Goal: Information Seeking & Learning: Check status

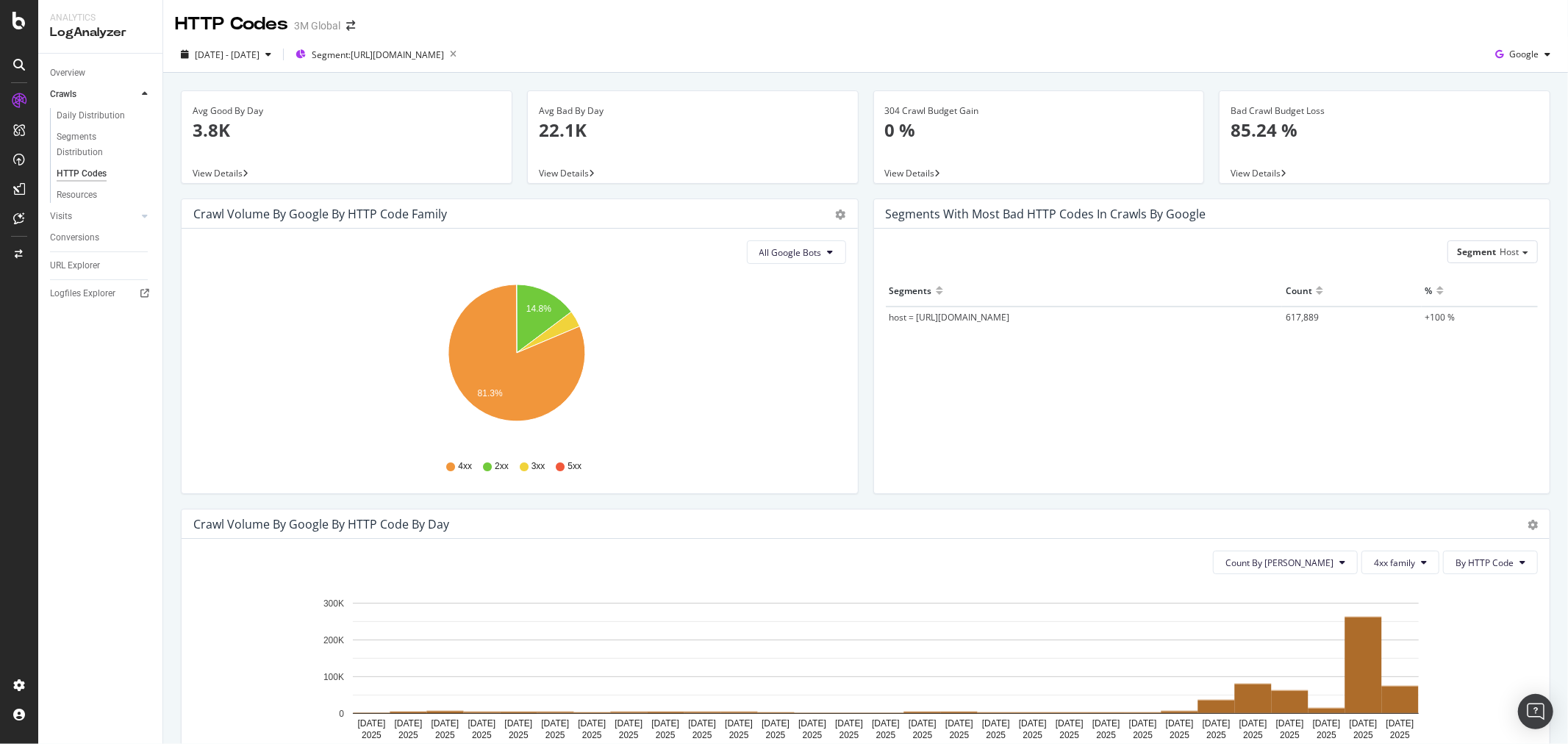
scroll to position [163, 0]
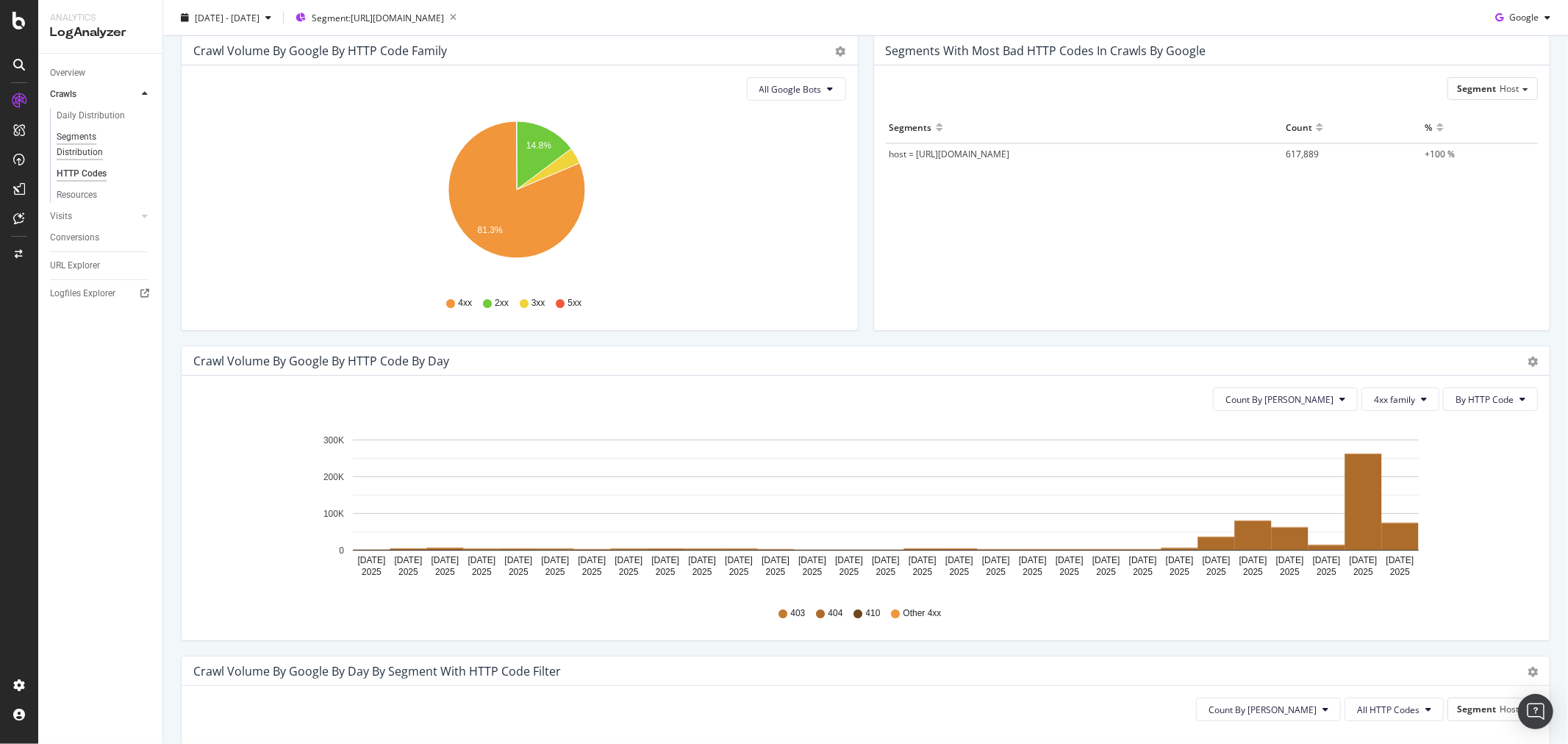
click at [85, 134] on div "Segments Distribution" at bounding box center [97, 145] width 82 height 31
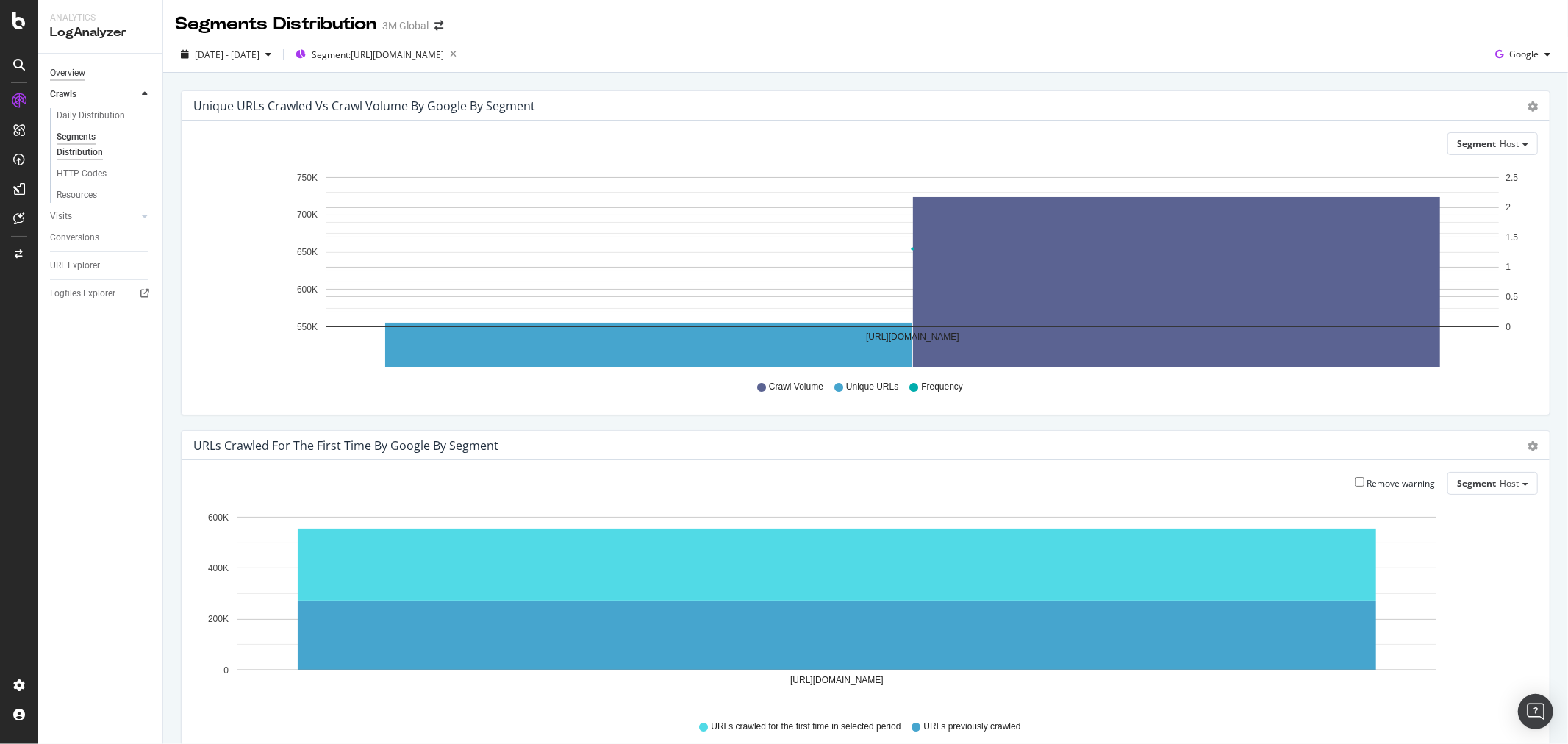
click at [74, 70] on div "Overview" at bounding box center [68, 73] width 35 height 16
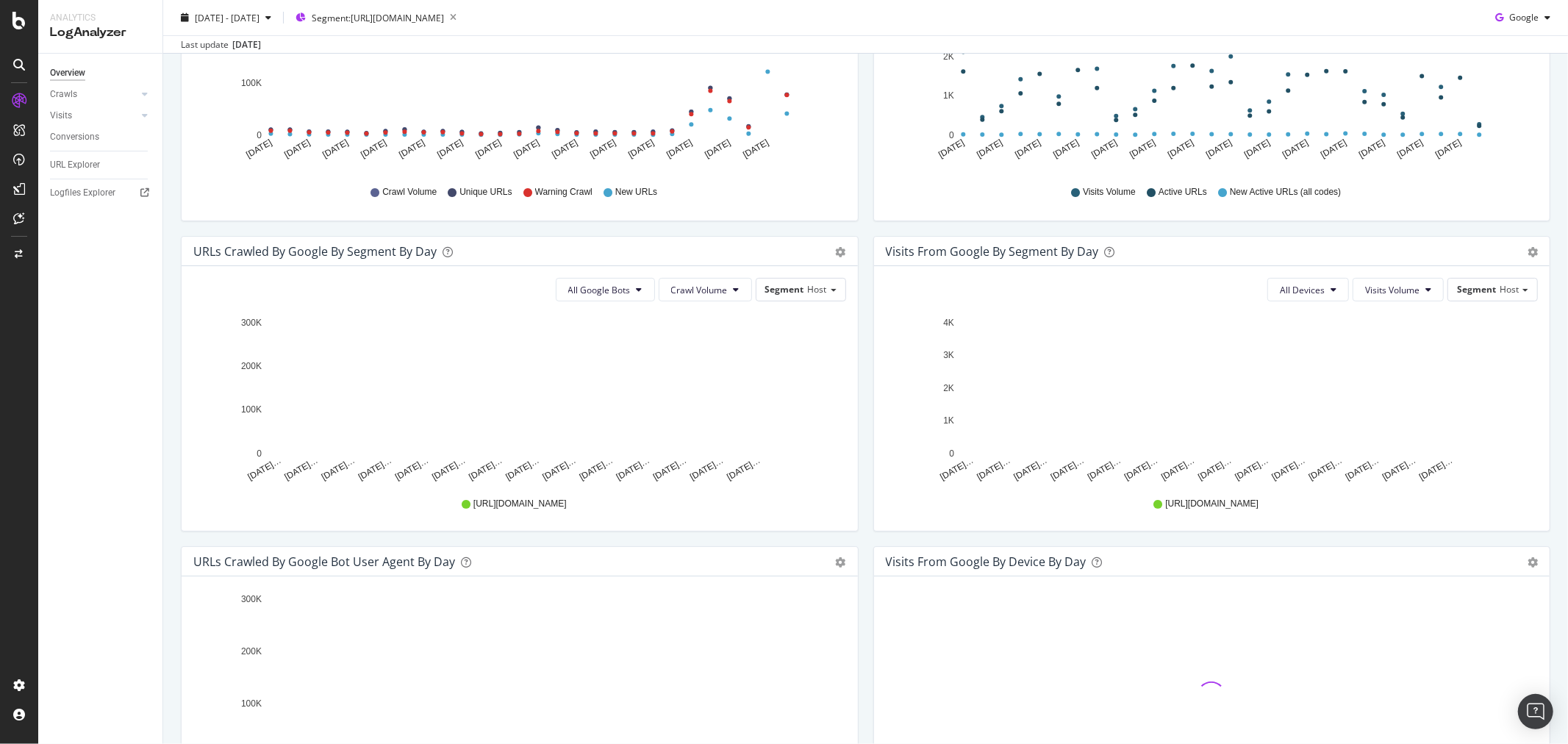
scroll to position [326, 0]
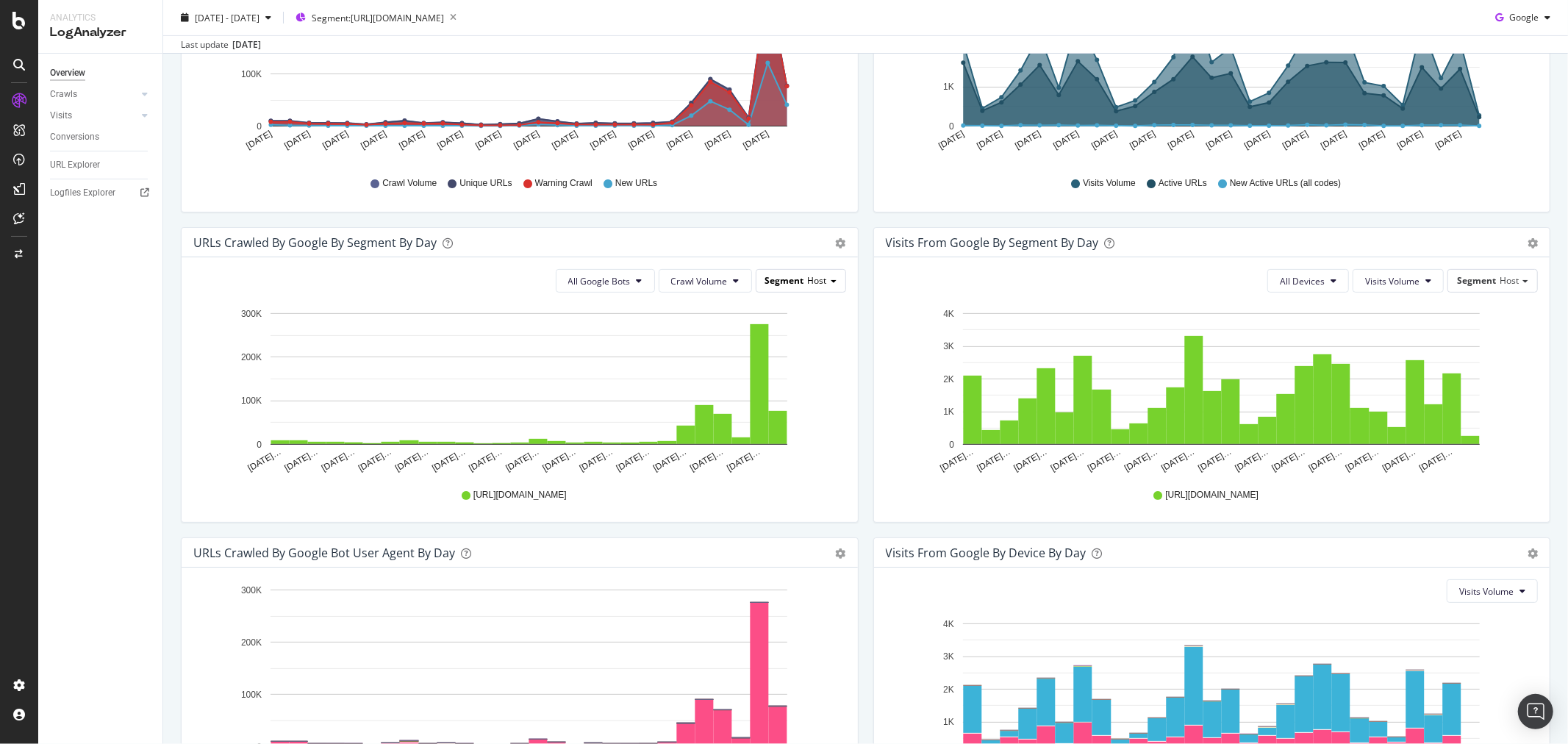
click at [821, 281] on span "Host" at bounding box center [818, 280] width 19 height 13
click at [783, 302] on div "Pagetype" at bounding box center [779, 301] width 117 height 20
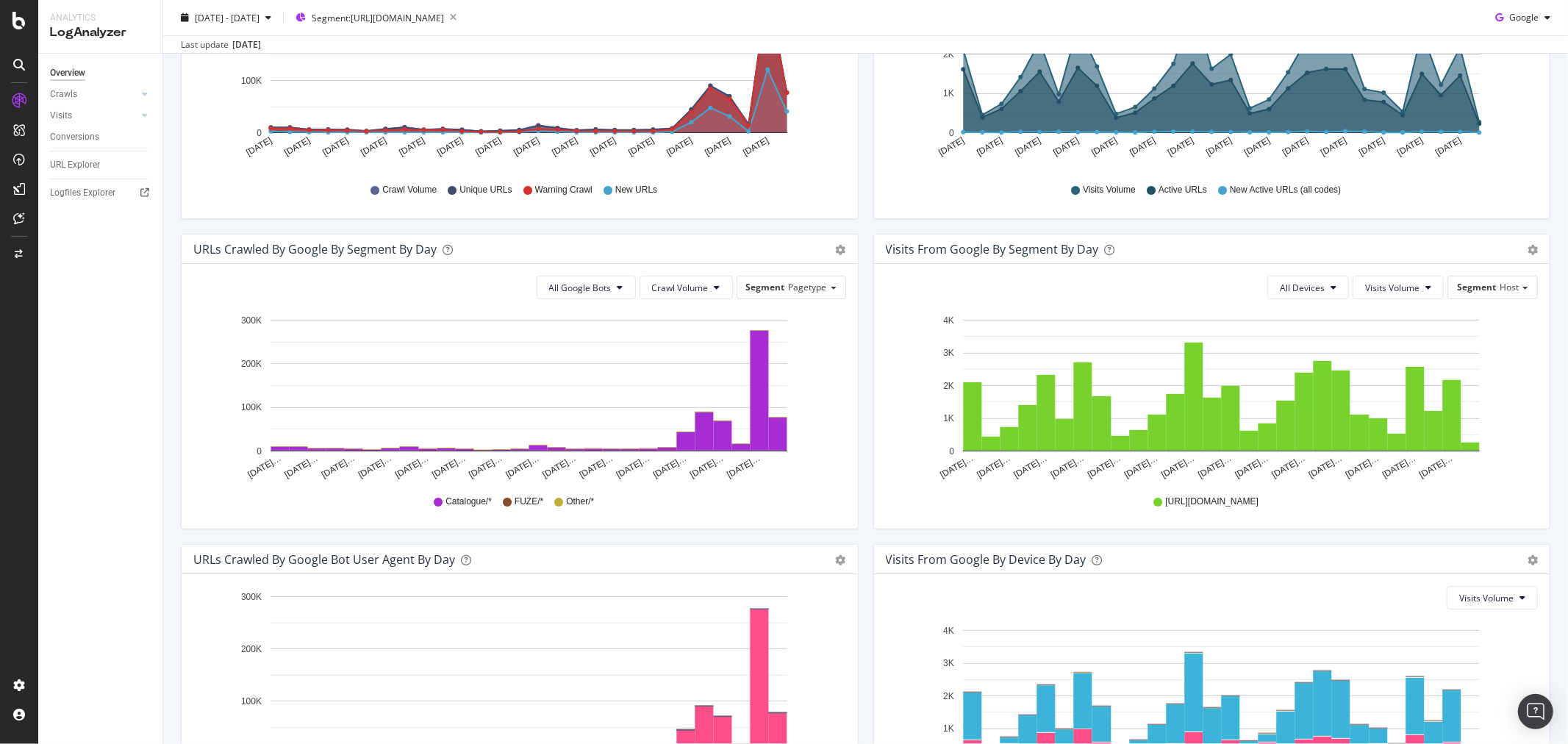
scroll to position [318, 0]
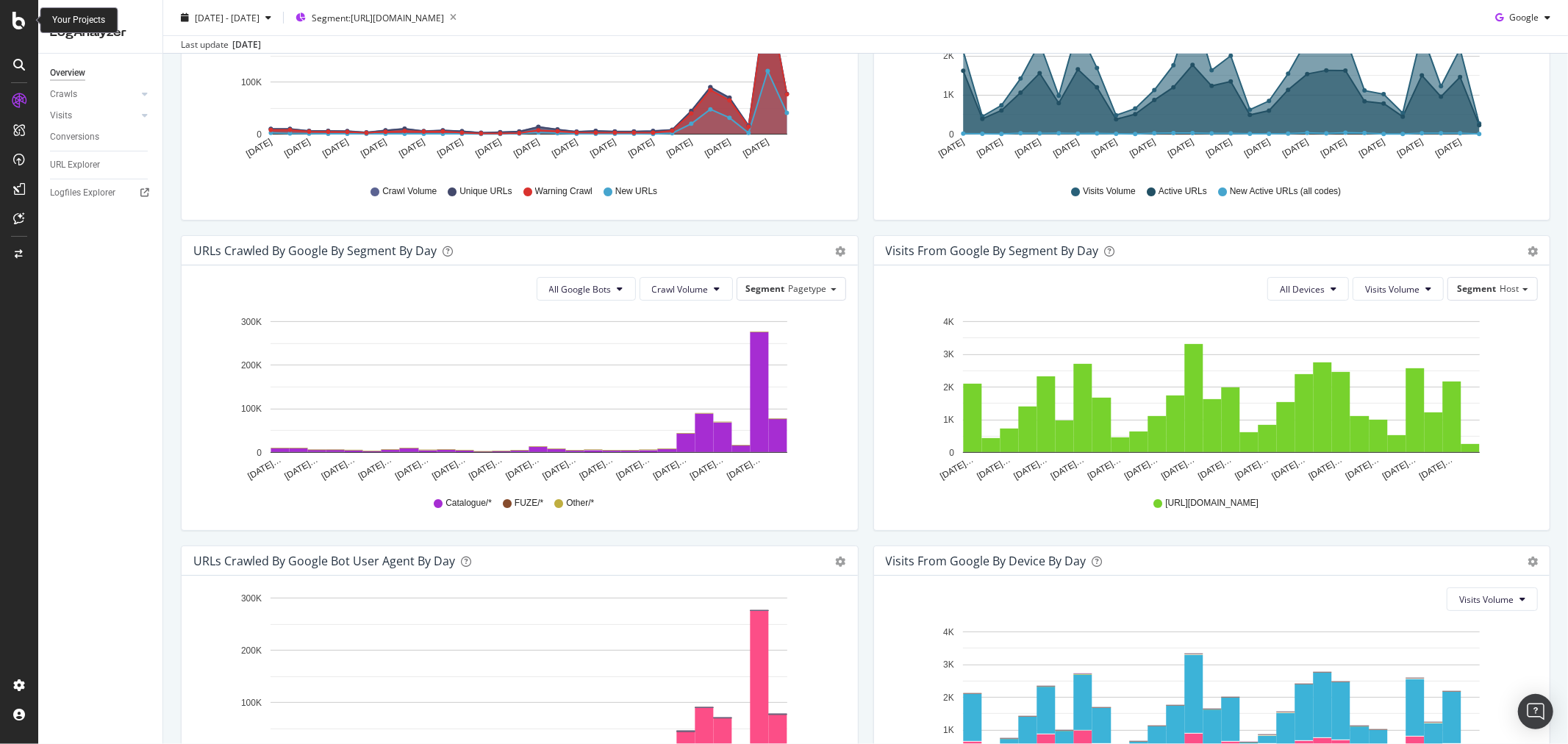
click at [24, 18] on icon at bounding box center [19, 21] width 13 height 18
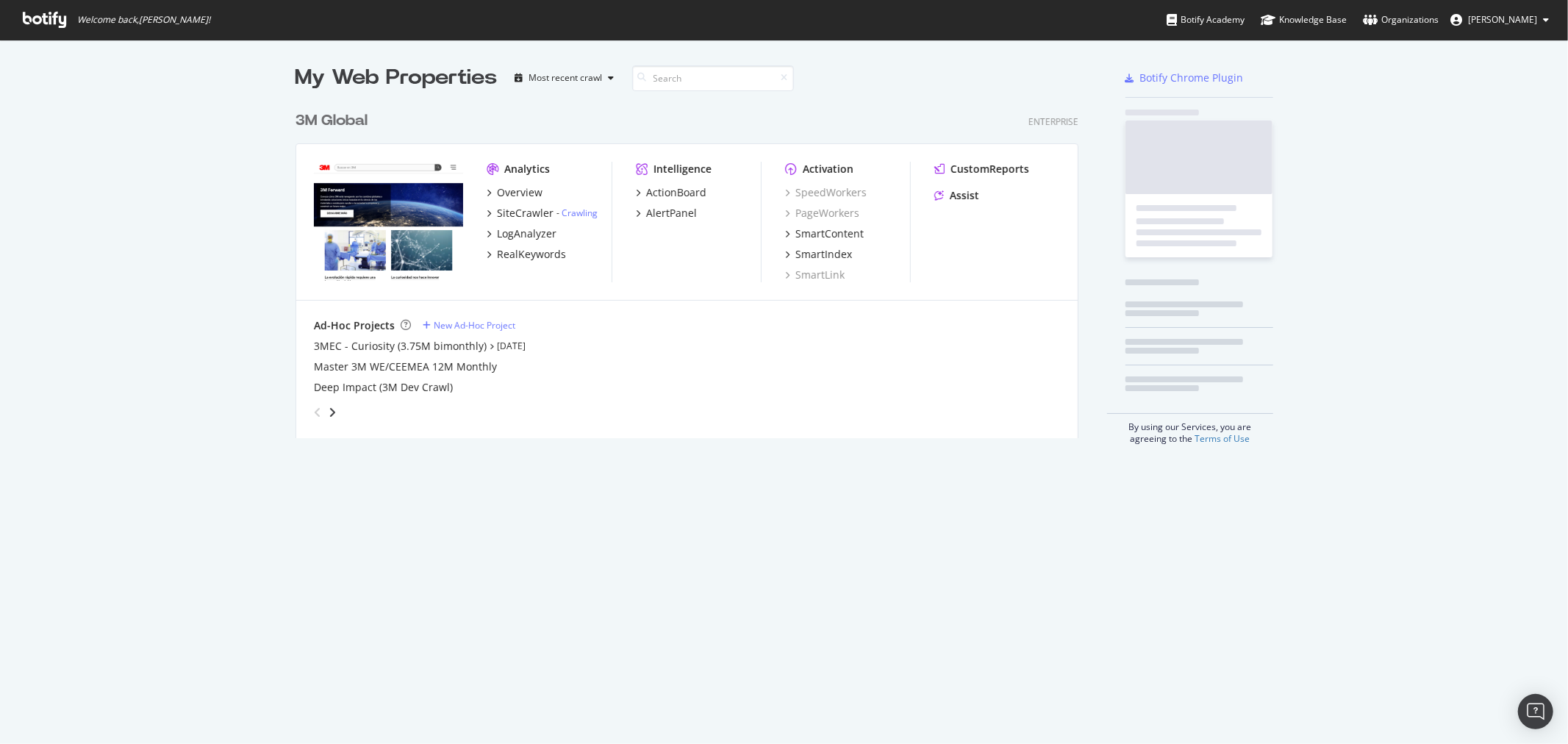
scroll to position [731, 1544]
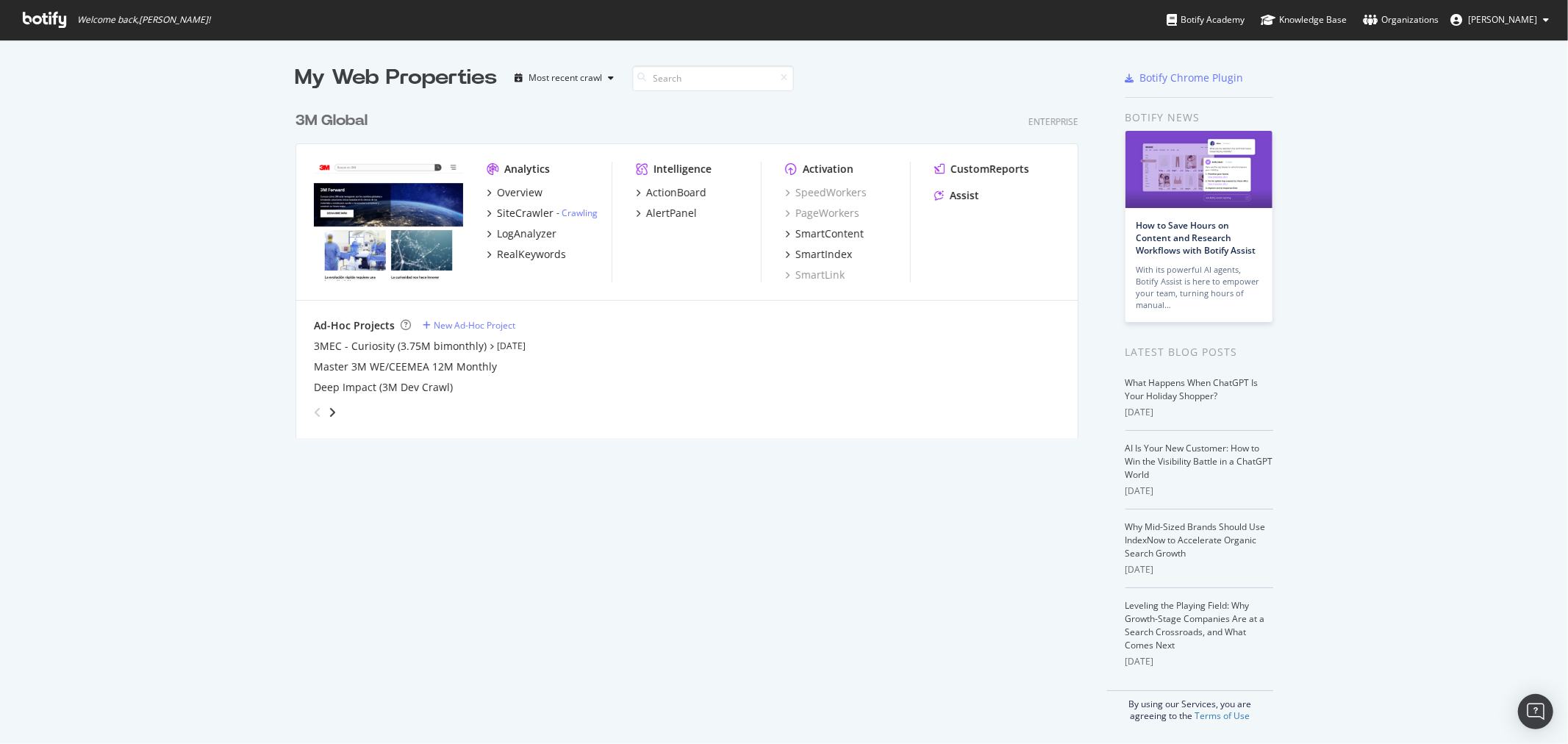
click at [347, 112] on div "3M Global" at bounding box center [331, 120] width 72 height 21
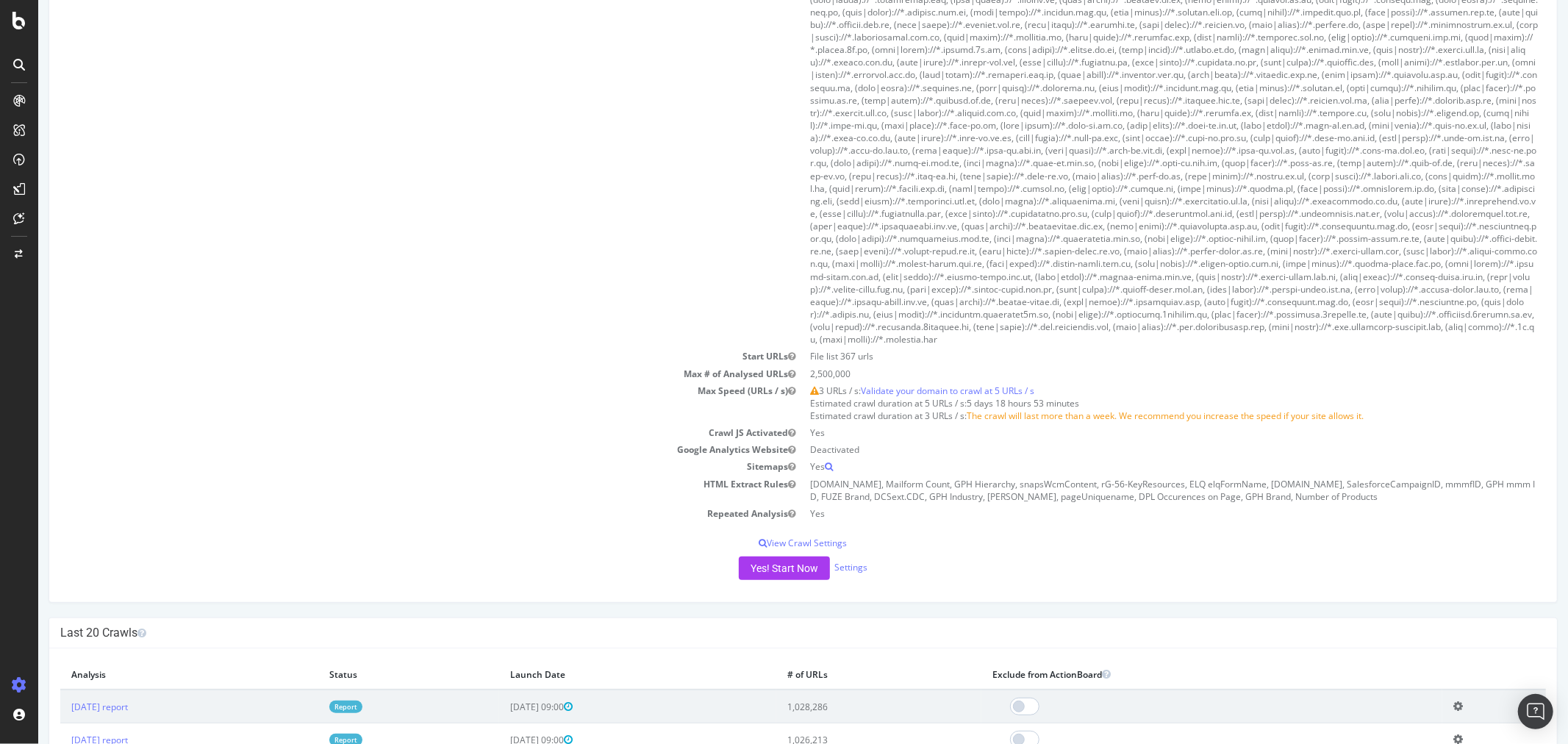
scroll to position [653, 0]
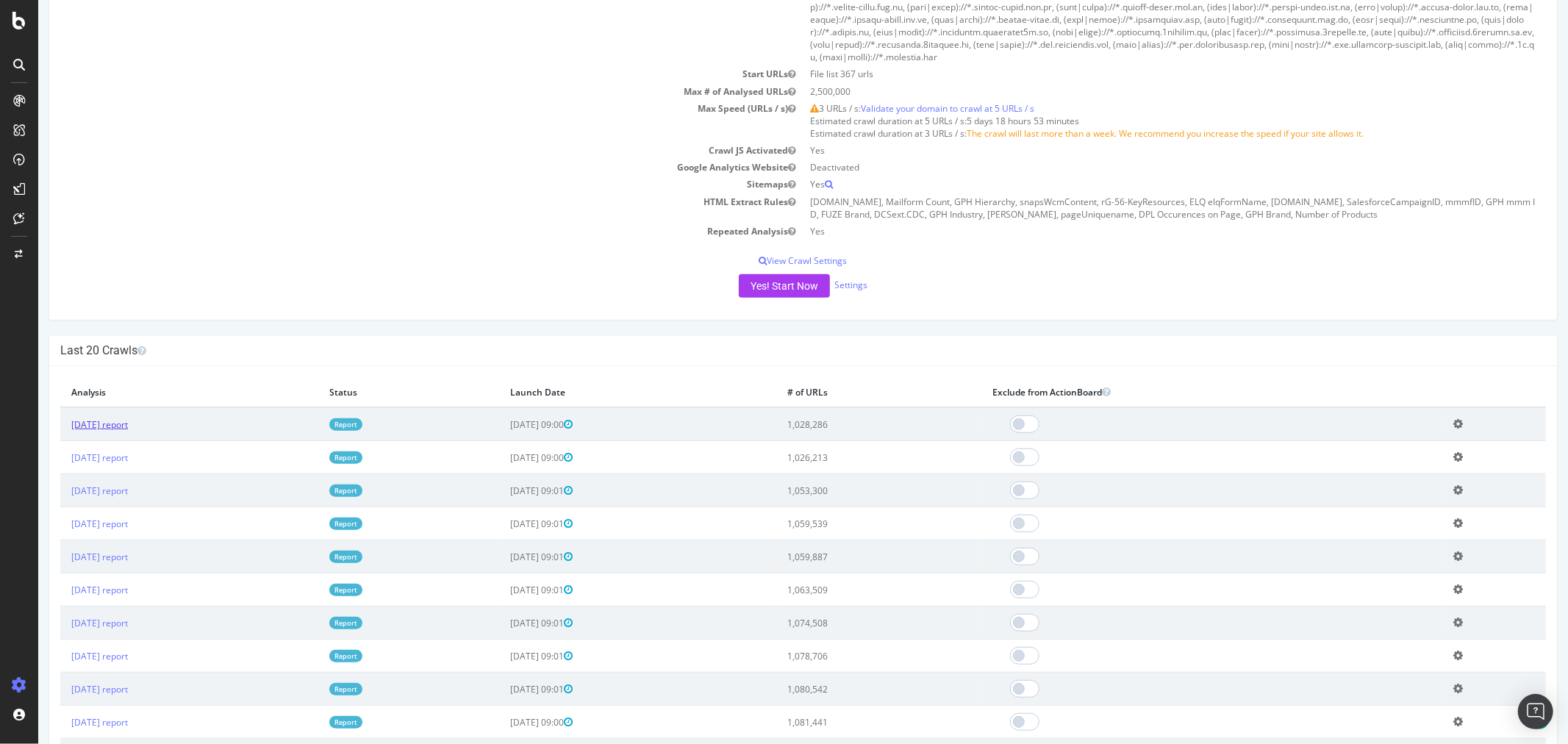
click at [127, 422] on link "2025 Aug. 24th report" at bounding box center [99, 424] width 57 height 13
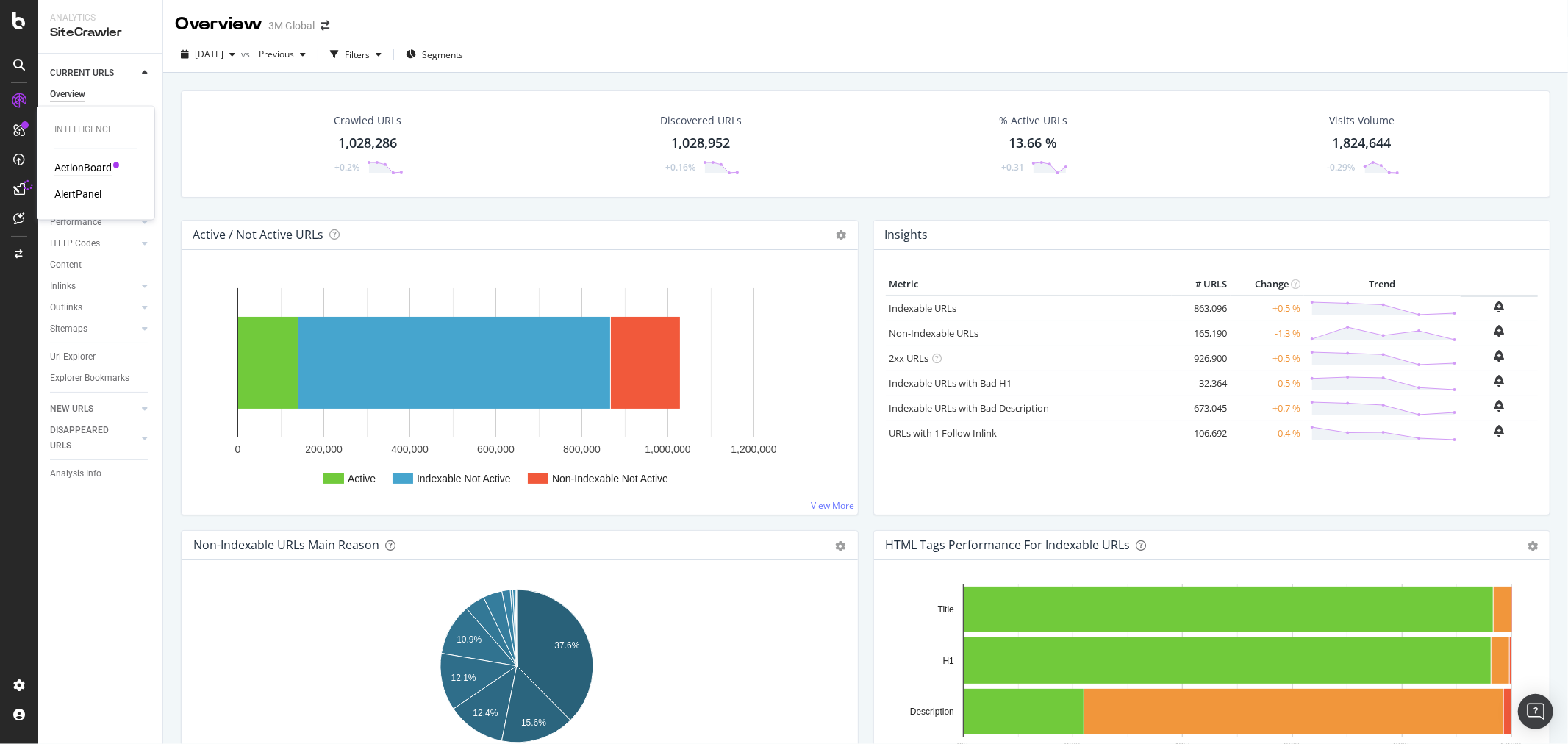
click at [106, 166] on div "ActionBoard" at bounding box center [83, 168] width 58 height 15
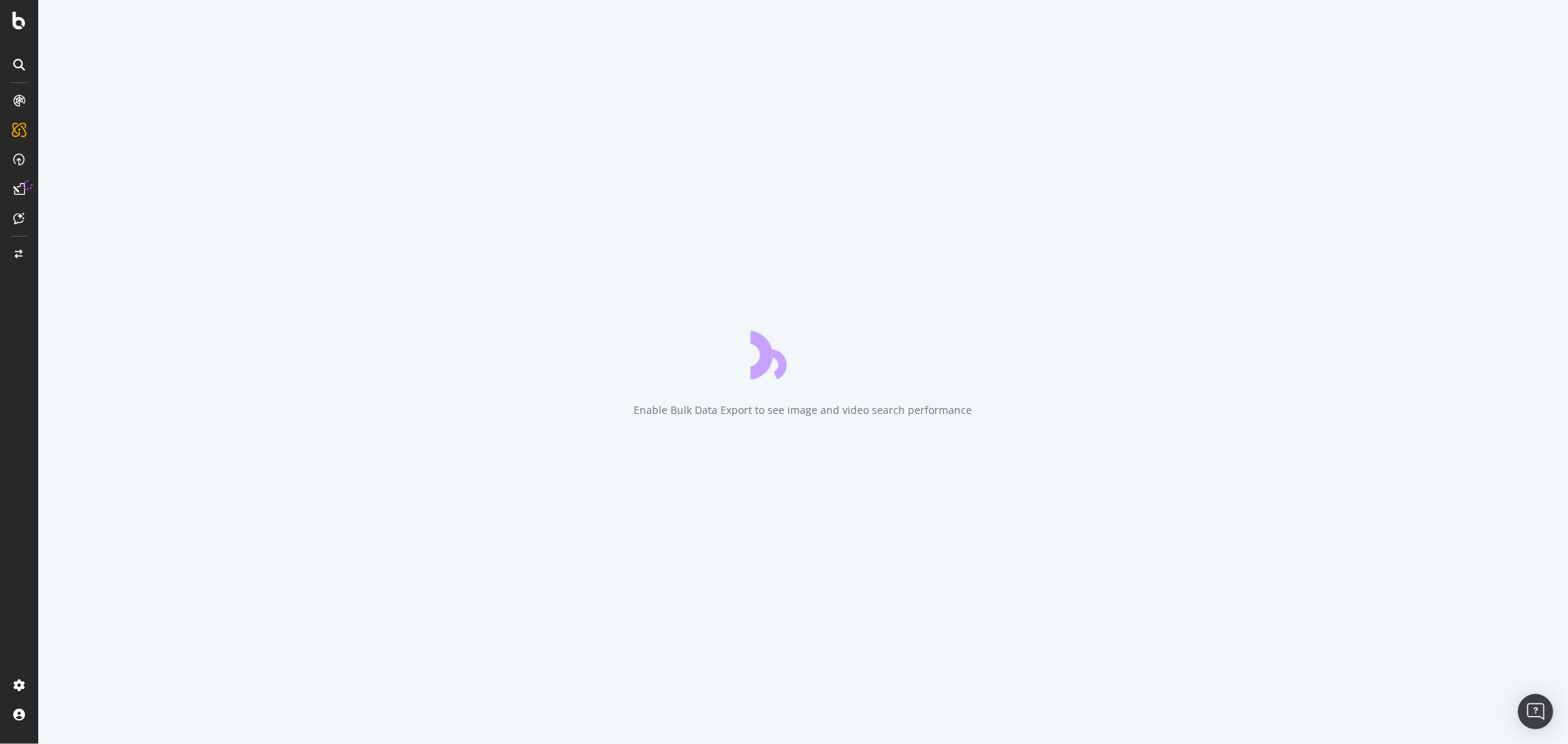
click at [18, 375] on div at bounding box center [19, 382] width 35 height 585
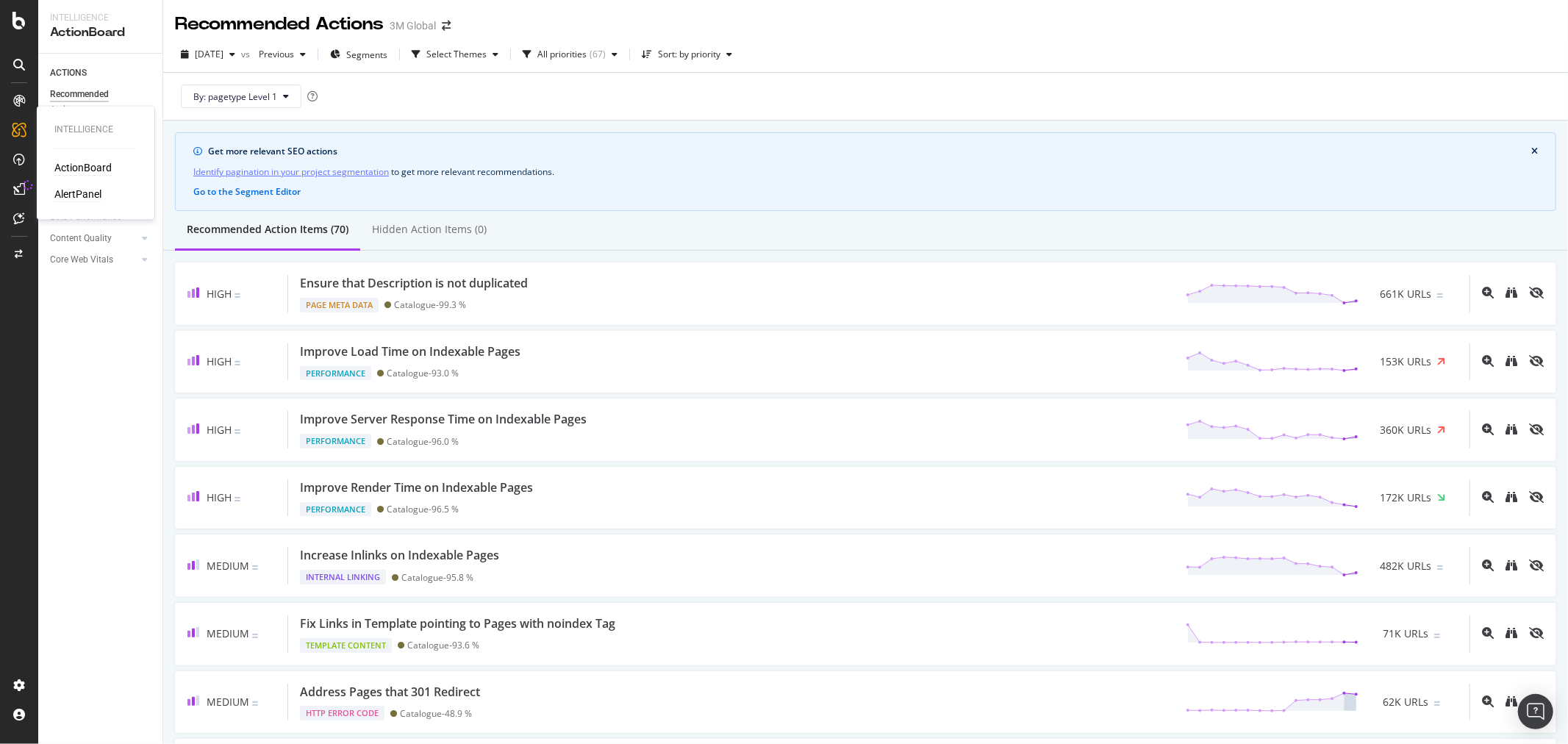
click at [72, 194] on div "AlertPanel" at bounding box center [78, 195] width 47 height 15
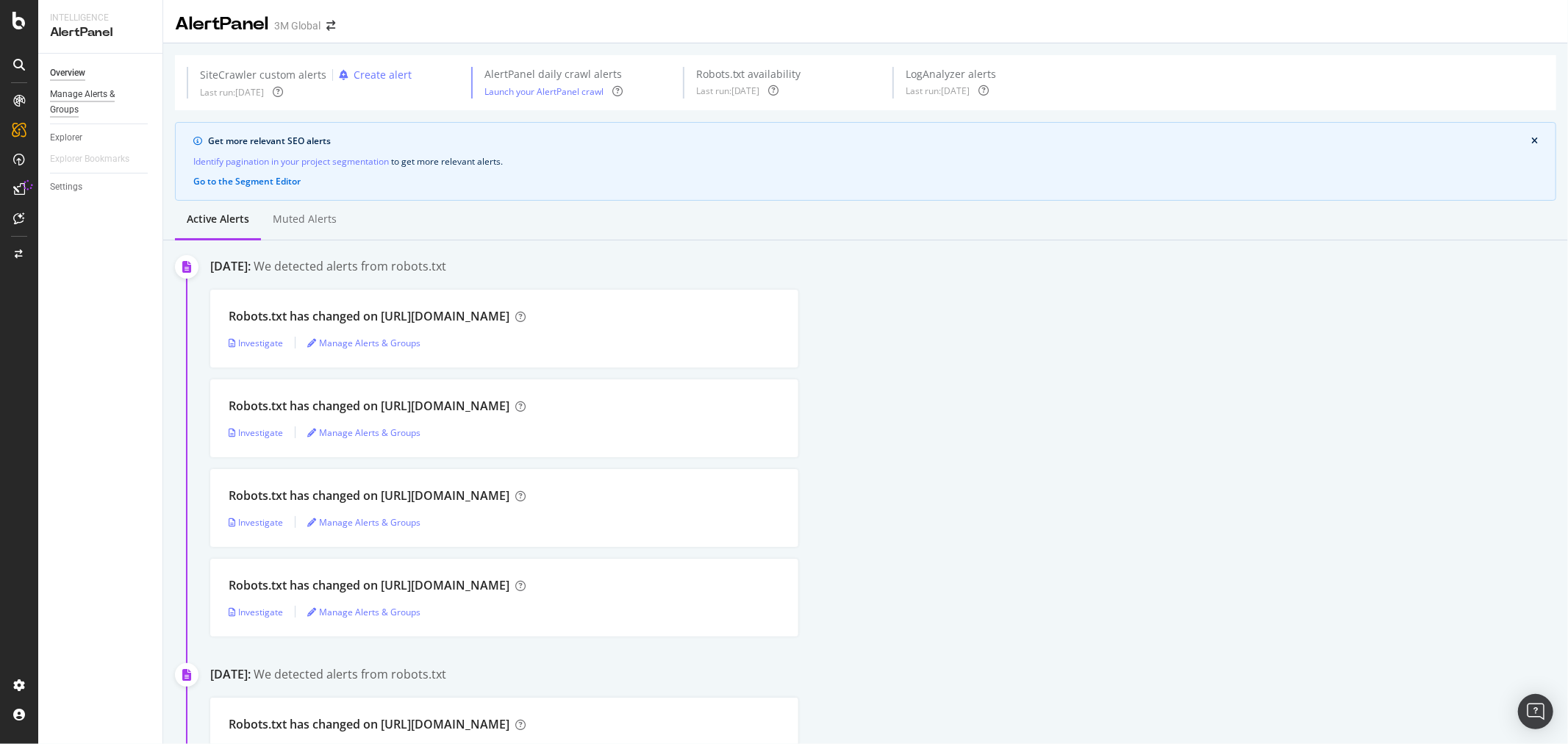
click at [89, 94] on div "Manage Alerts & Groups" at bounding box center [94, 103] width 89 height 31
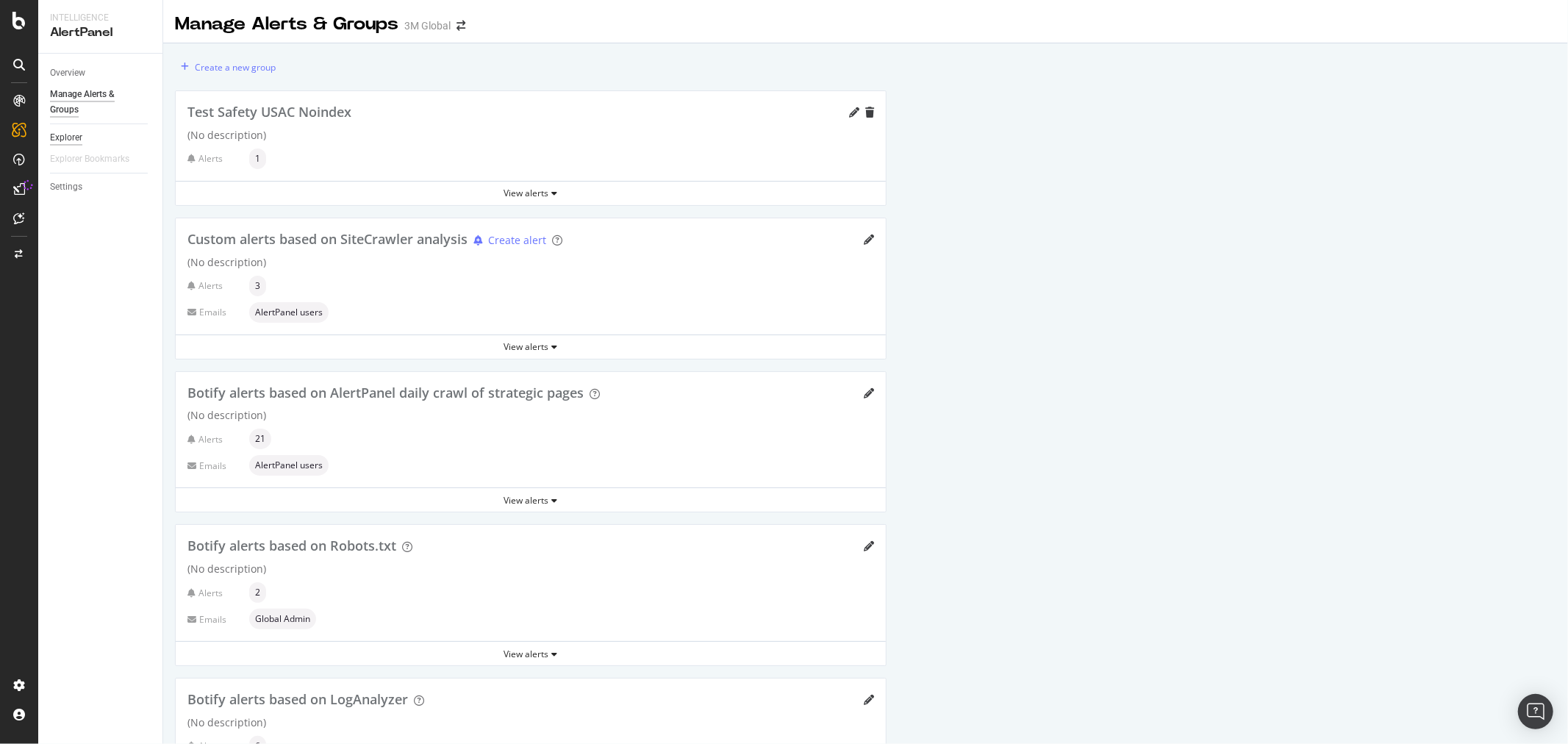
click at [72, 140] on div "Explorer" at bounding box center [66, 137] width 32 height 16
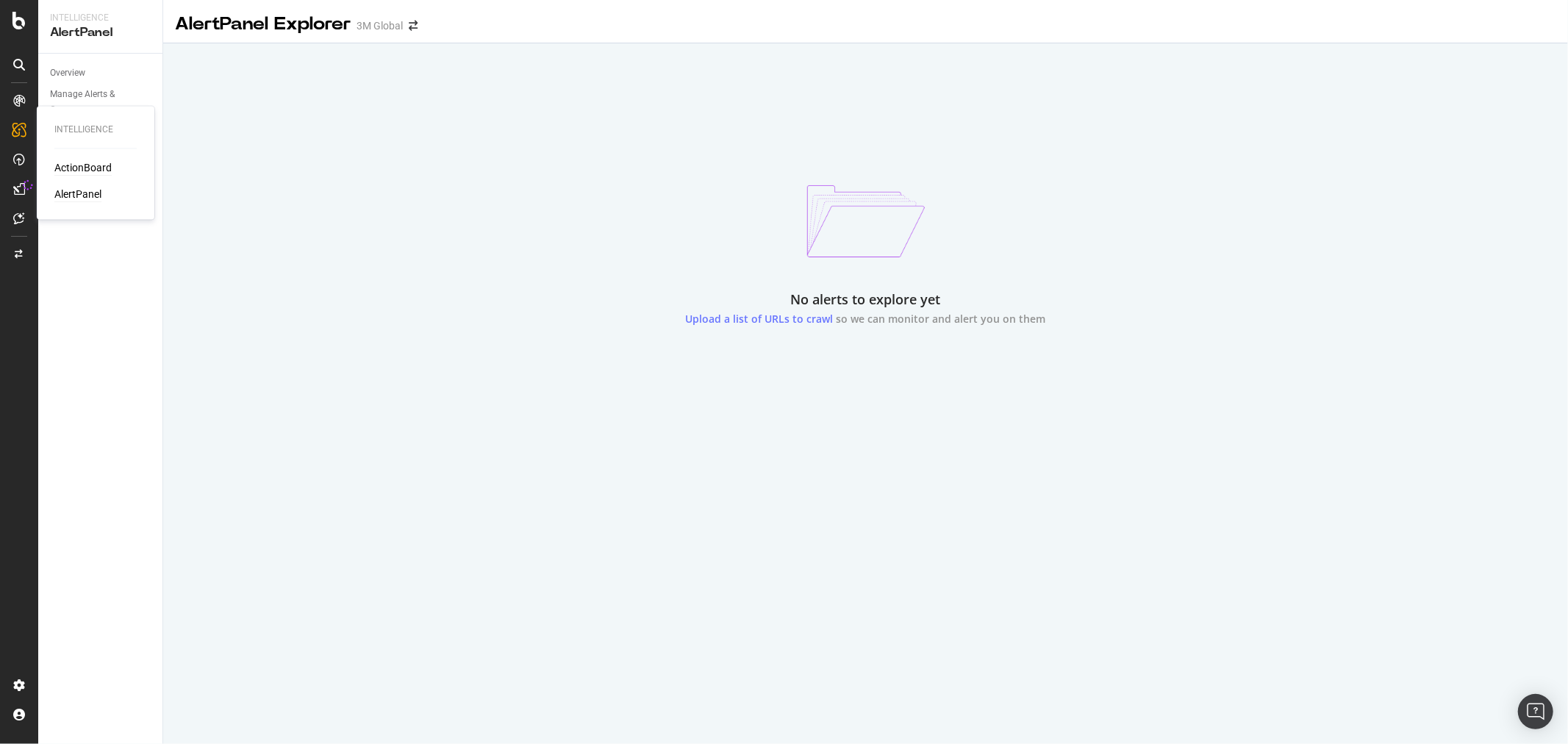
click at [89, 162] on div "ActionBoard" at bounding box center [83, 168] width 58 height 15
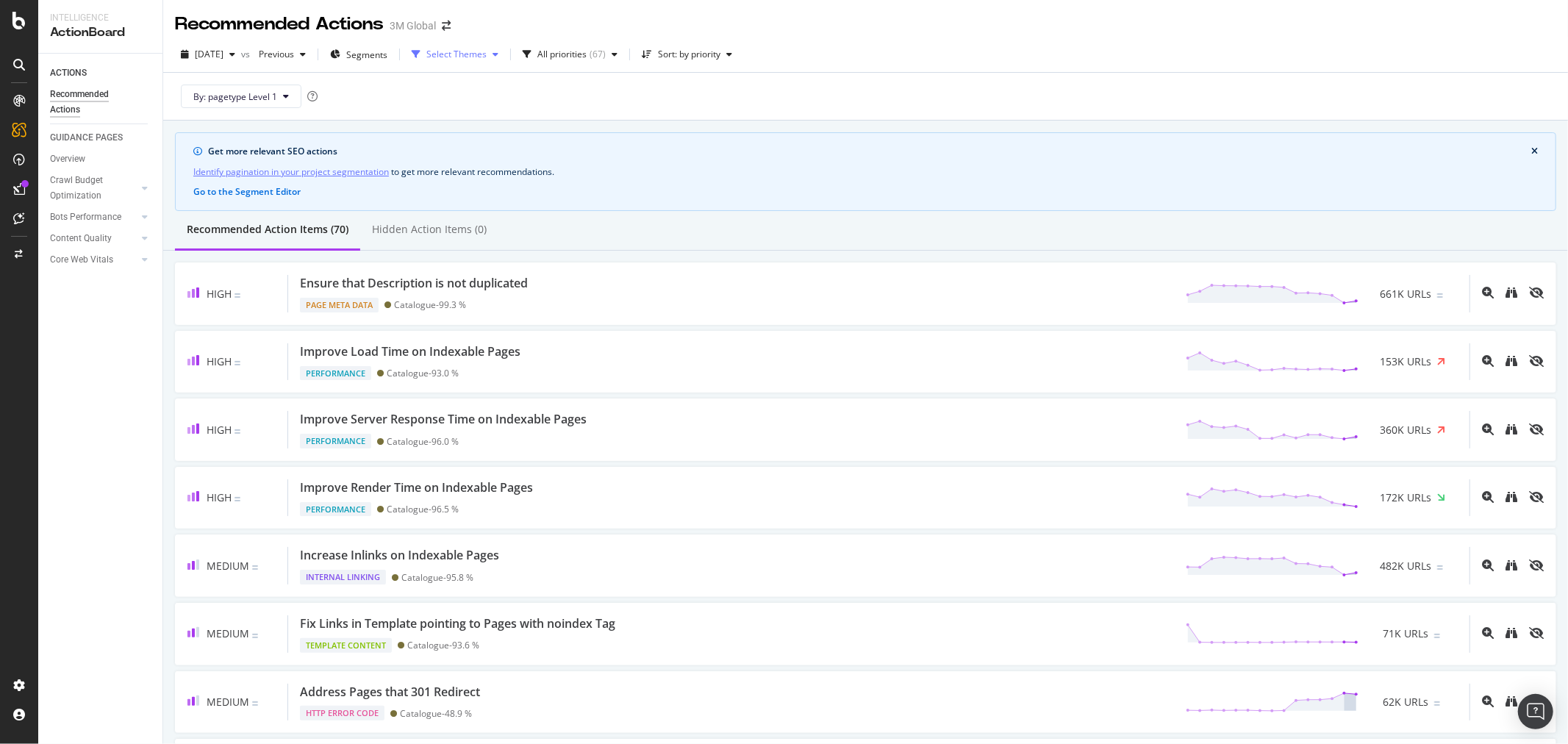
click at [481, 53] on div "Select Themes" at bounding box center [457, 55] width 61 height 9
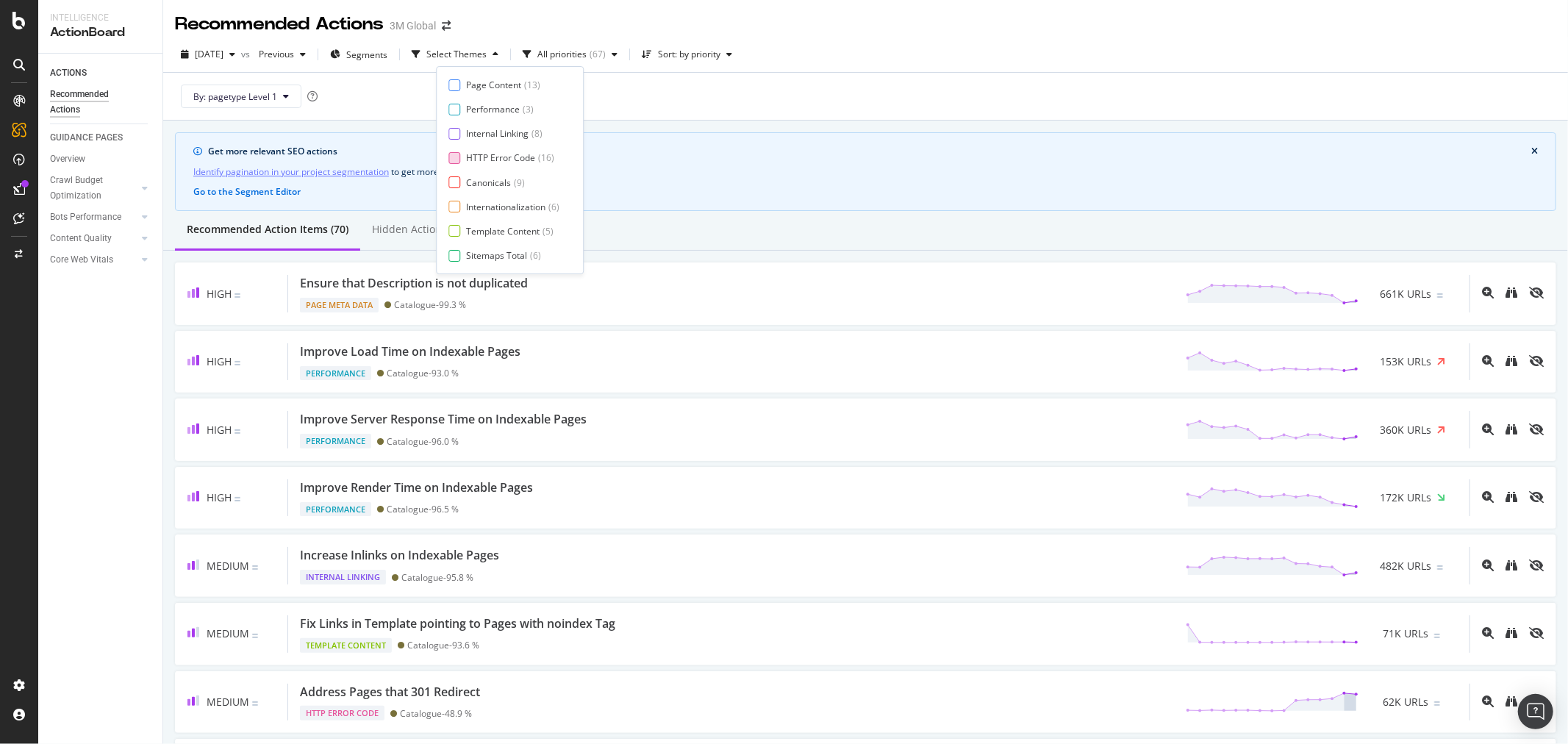
click at [456, 159] on div at bounding box center [455, 158] width 12 height 12
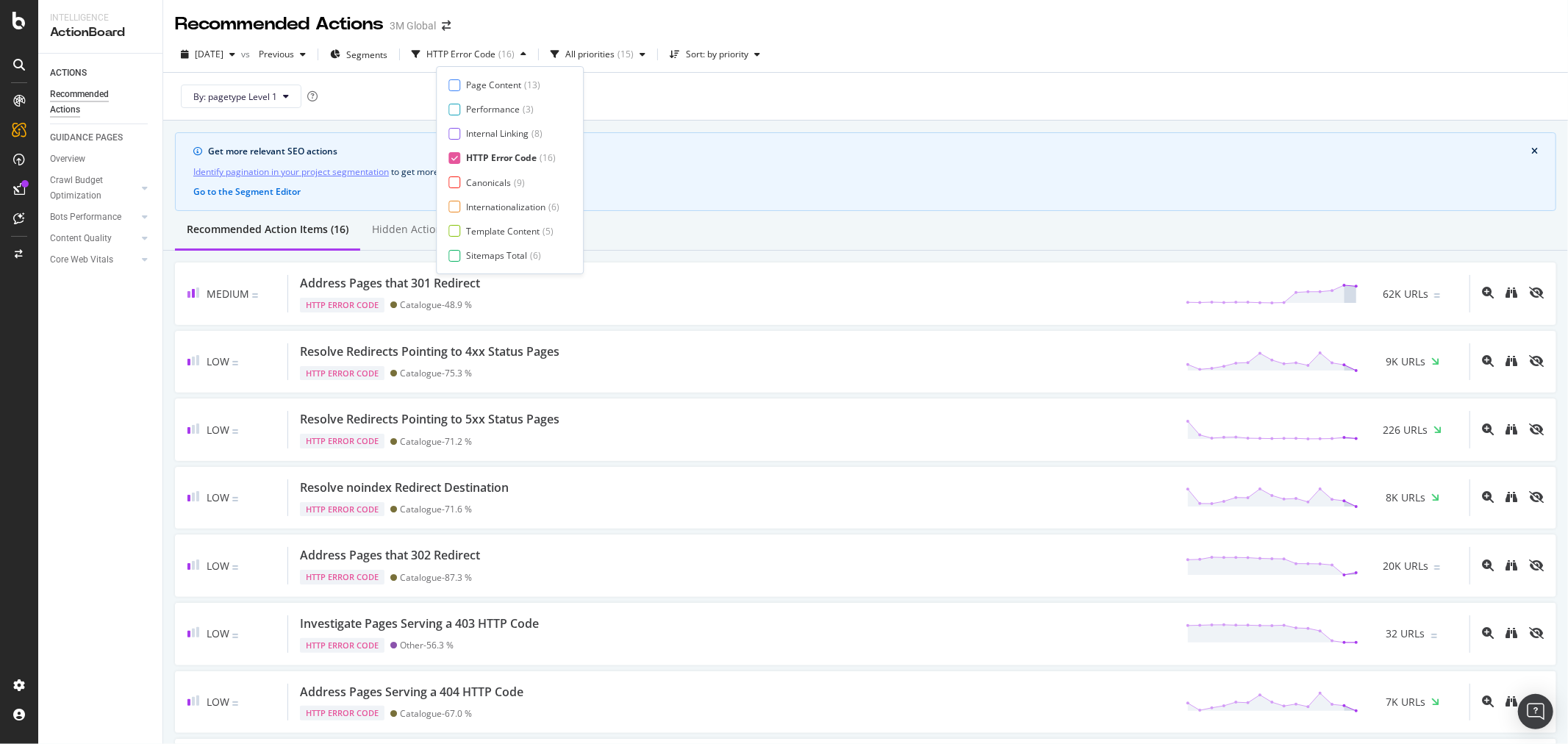
click at [814, 108] on div "By: pagetype Level 1" at bounding box center [866, 97] width 1381 height 47
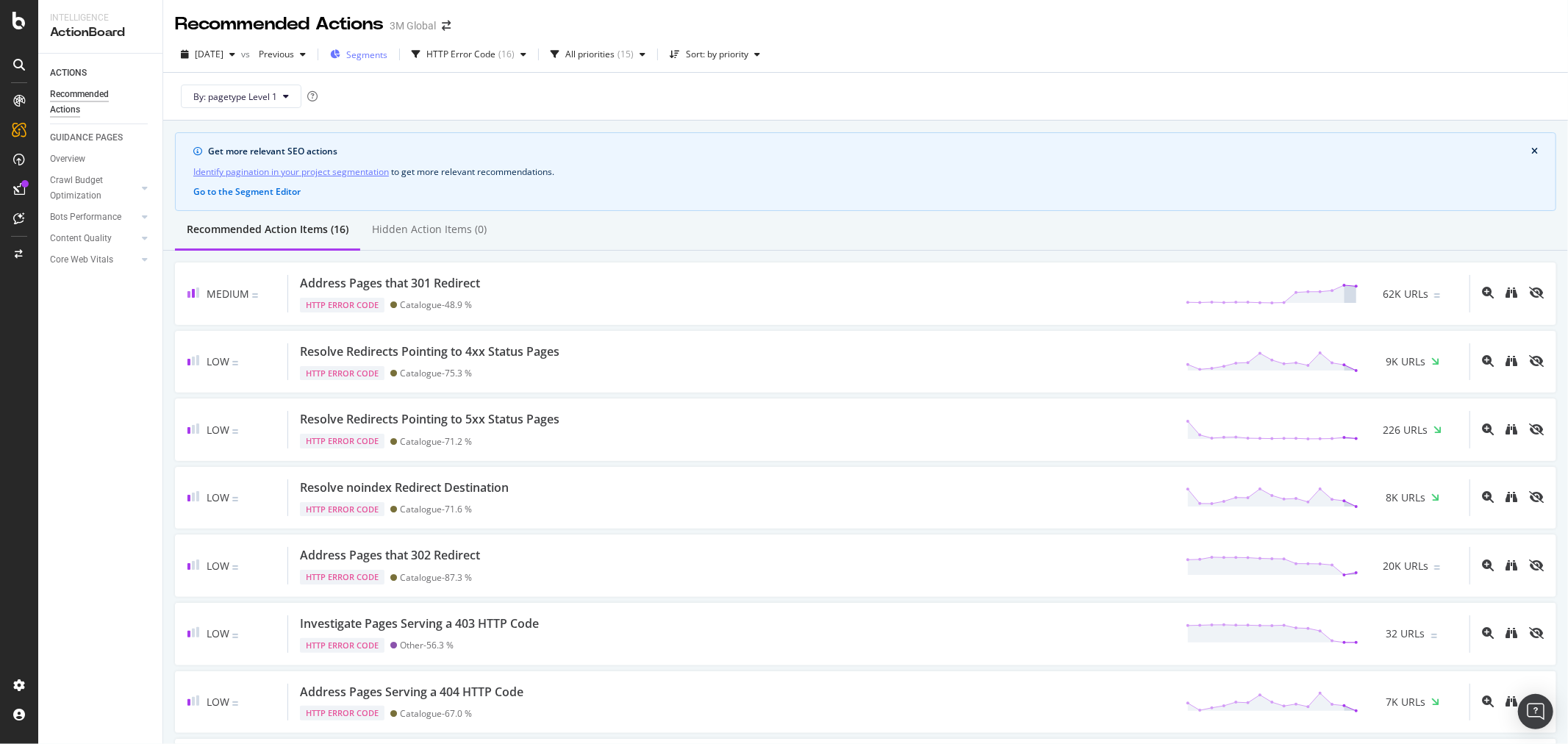
click at [387, 55] on span "Segments" at bounding box center [367, 55] width 41 height 13
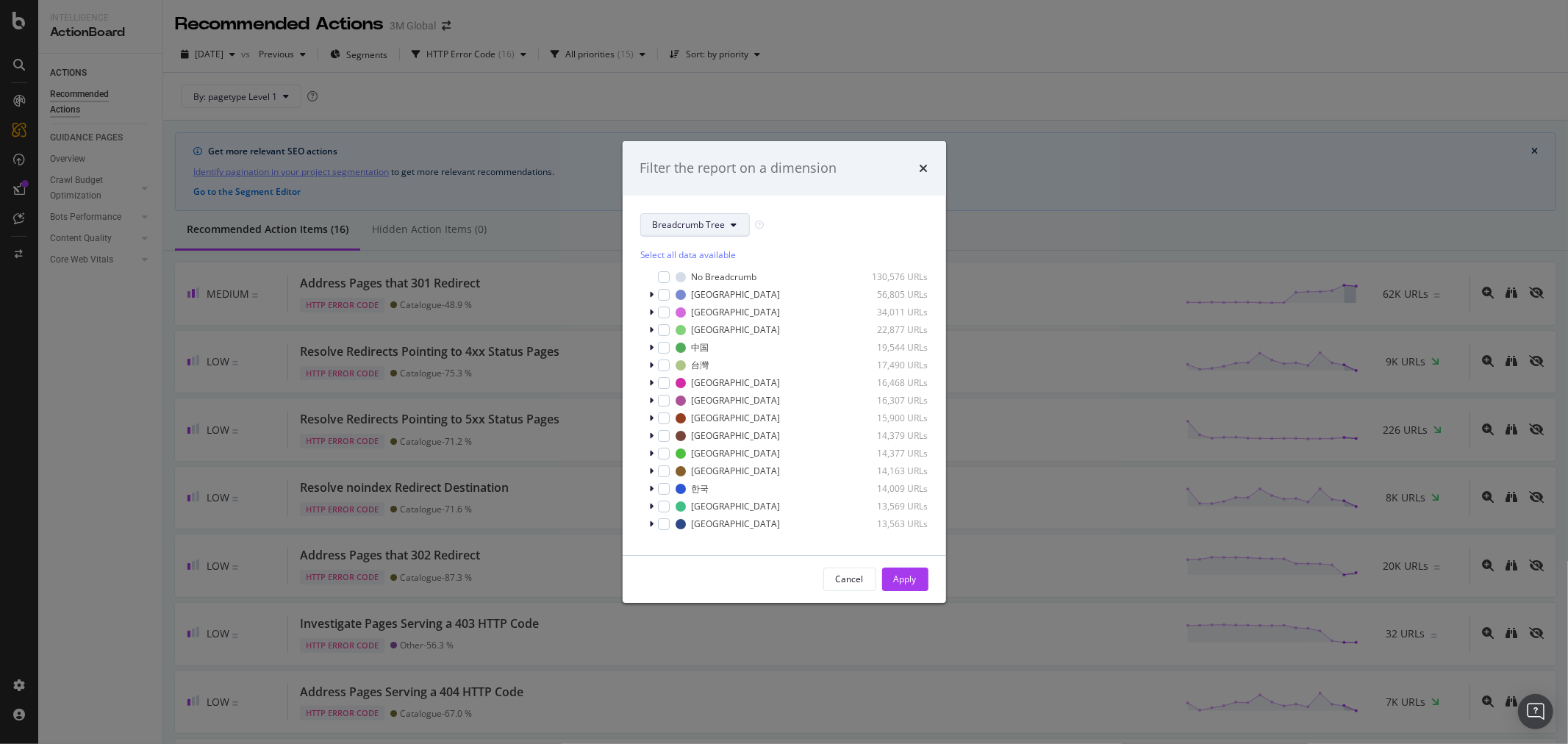
click at [685, 221] on span "Breadcrumb Tree" at bounding box center [689, 224] width 73 height 13
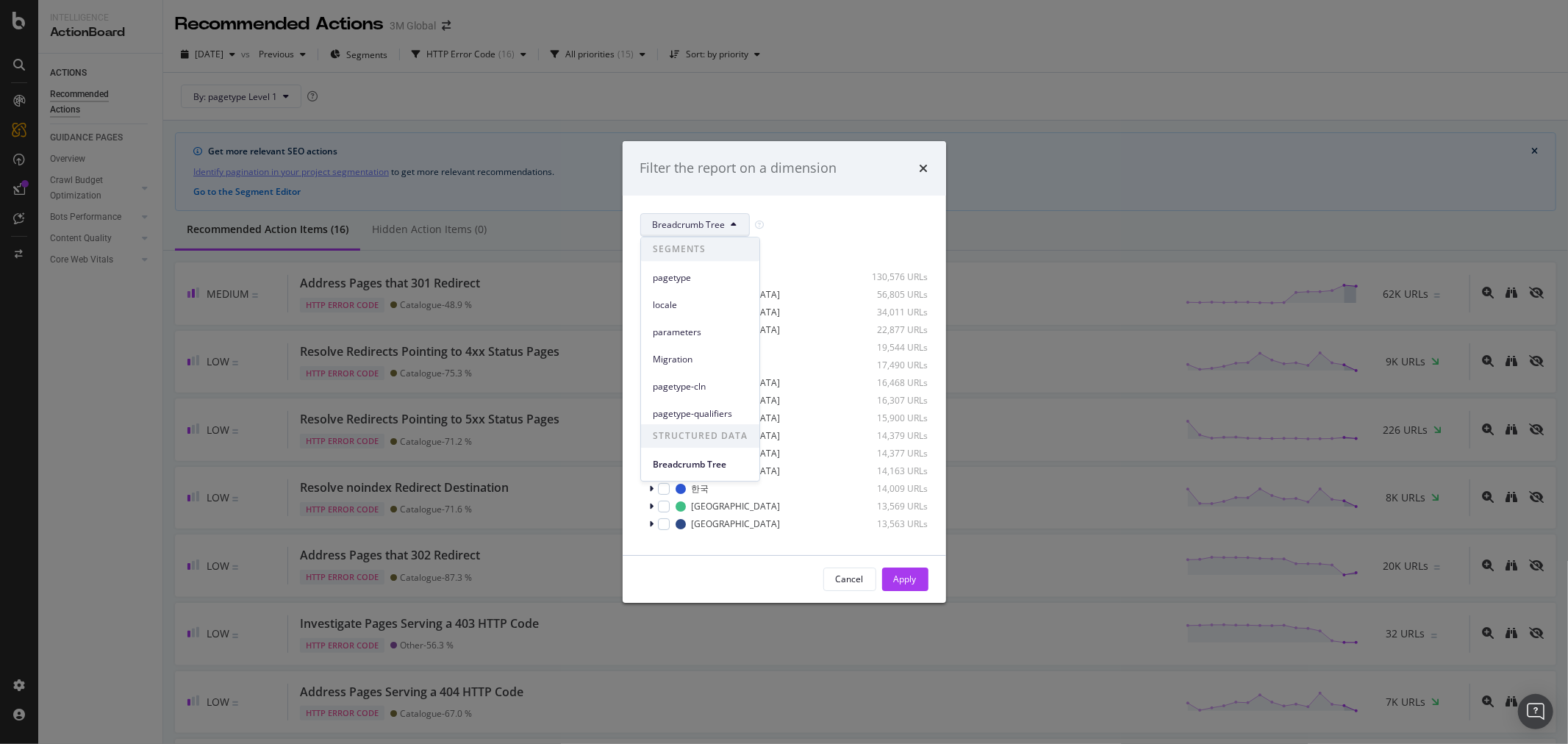
click at [817, 204] on div "Breadcrumb Tree Select all data available No Breadcrumb 130,576 URLs [GEOGRAPHI…" at bounding box center [784, 375] width 323 height 359
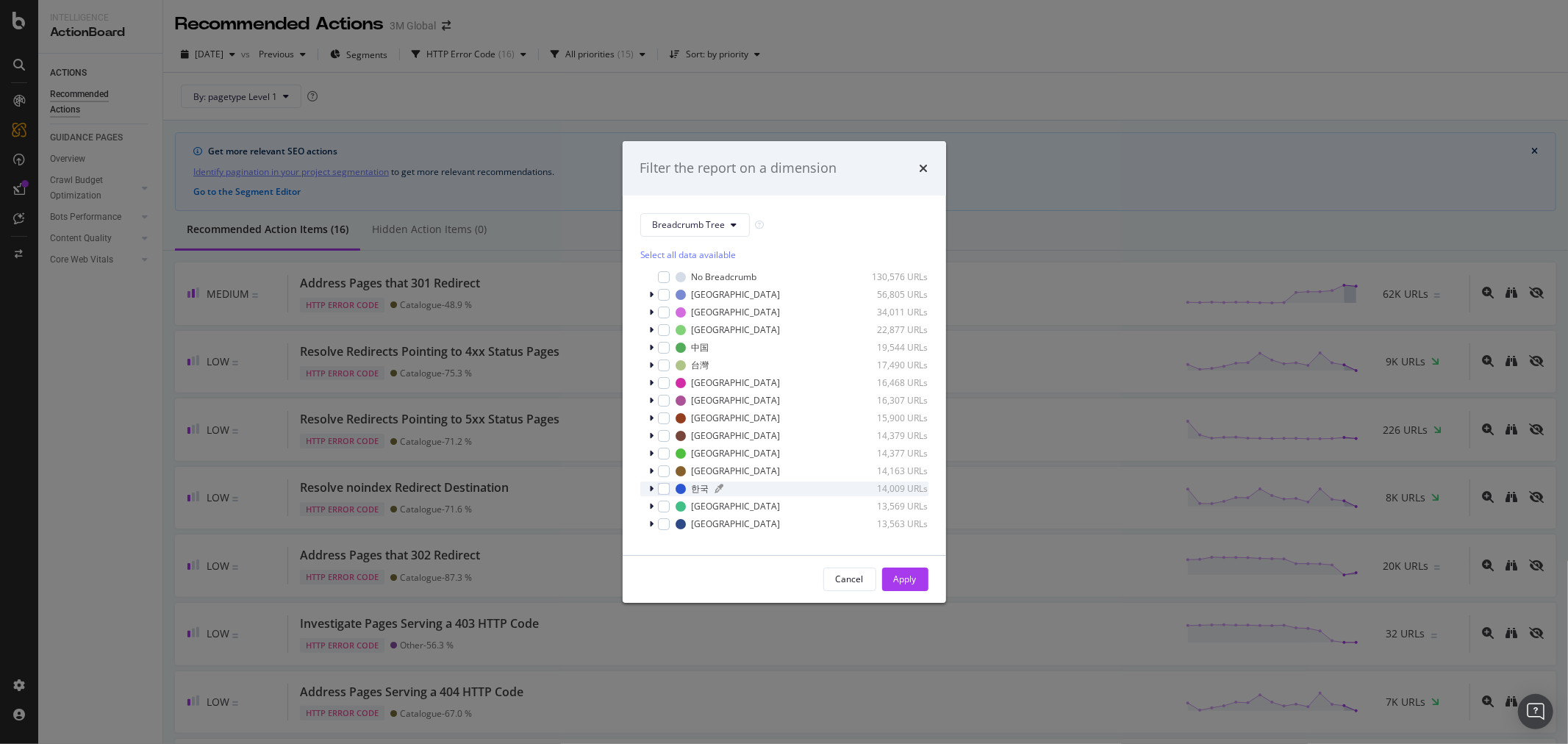
scroll to position [12, 0]
click at [691, 529] on span "Show 15 more" at bounding box center [680, 531] width 55 height 13
click at [685, 529] on span "Show 15 more" at bounding box center [680, 531] width 55 height 13
click at [732, 221] on icon "modal" at bounding box center [734, 225] width 6 height 9
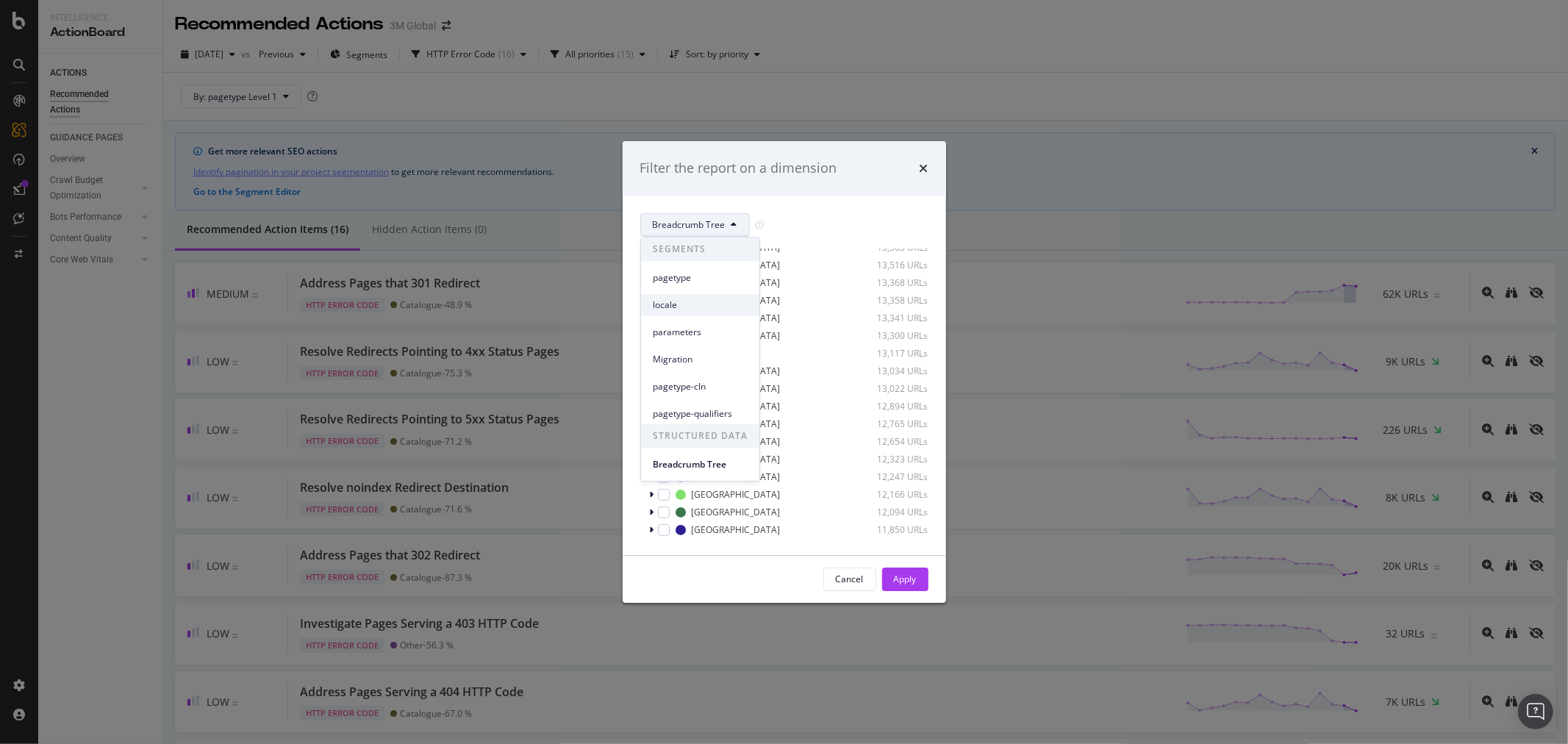
click at [691, 306] on span "locale" at bounding box center [700, 305] width 94 height 13
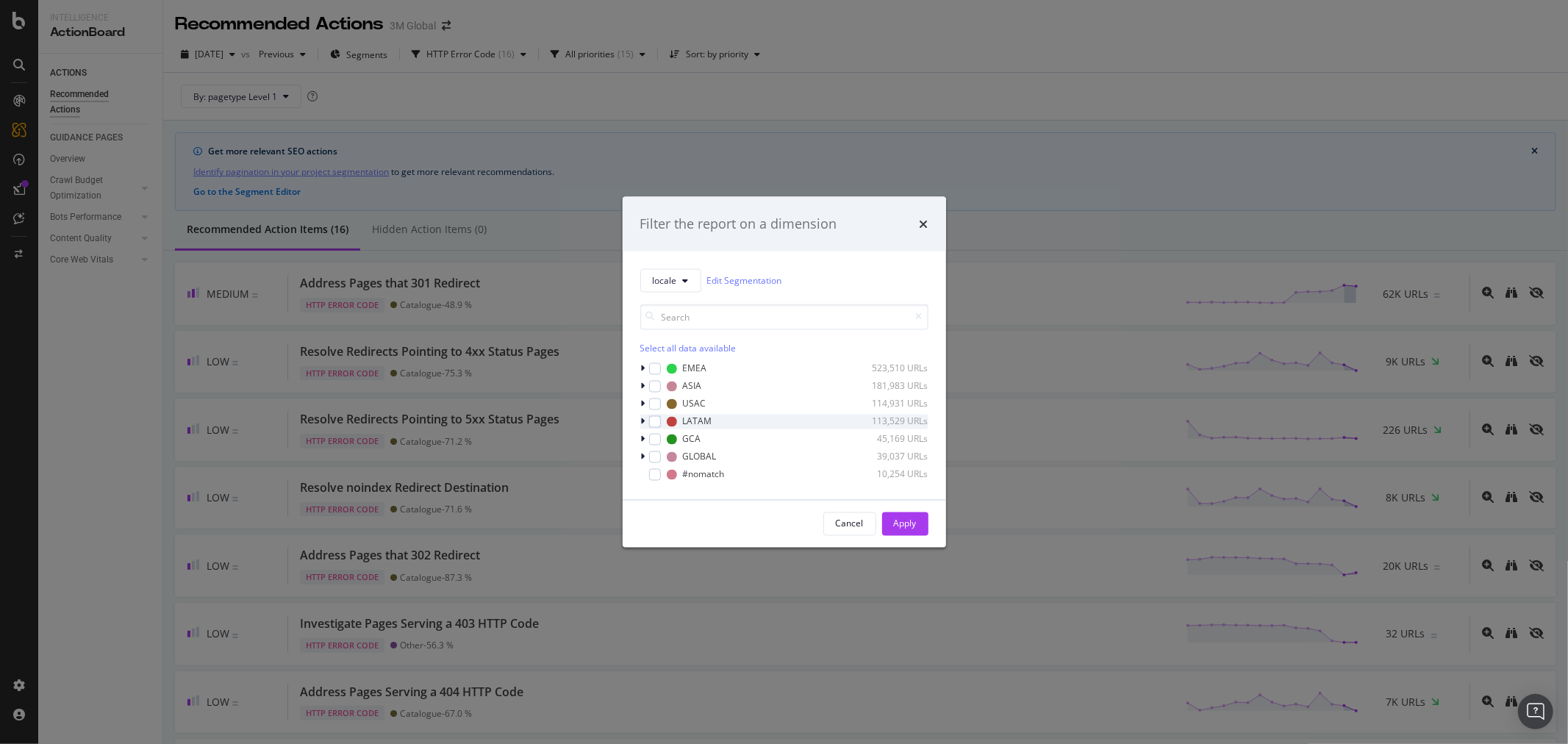
click at [643, 423] on icon "modal" at bounding box center [643, 421] width 4 height 9
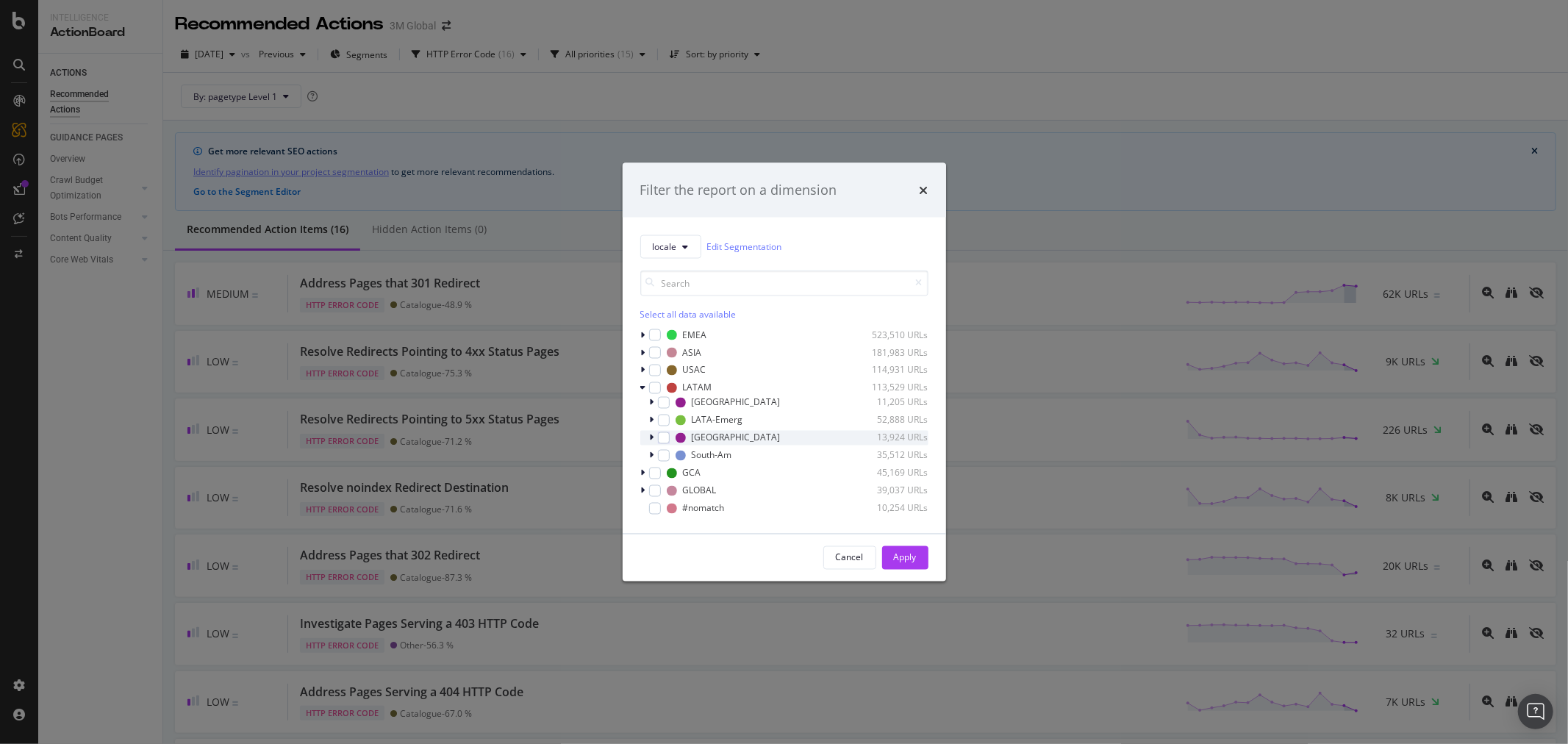
click at [650, 437] on icon "modal" at bounding box center [652, 438] width 4 height 9
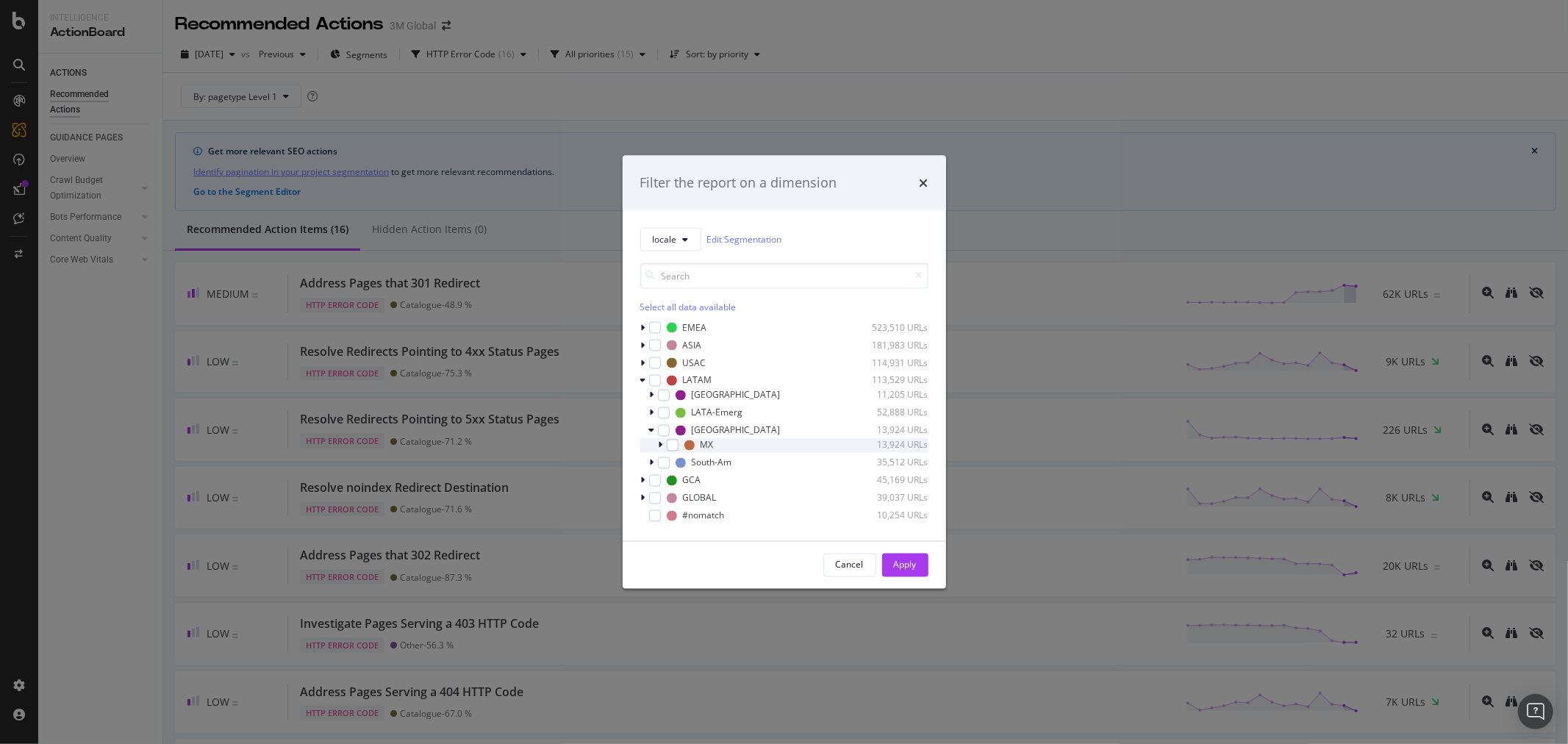
click at [663, 443] on div "modal" at bounding box center [663, 445] width 9 height 15
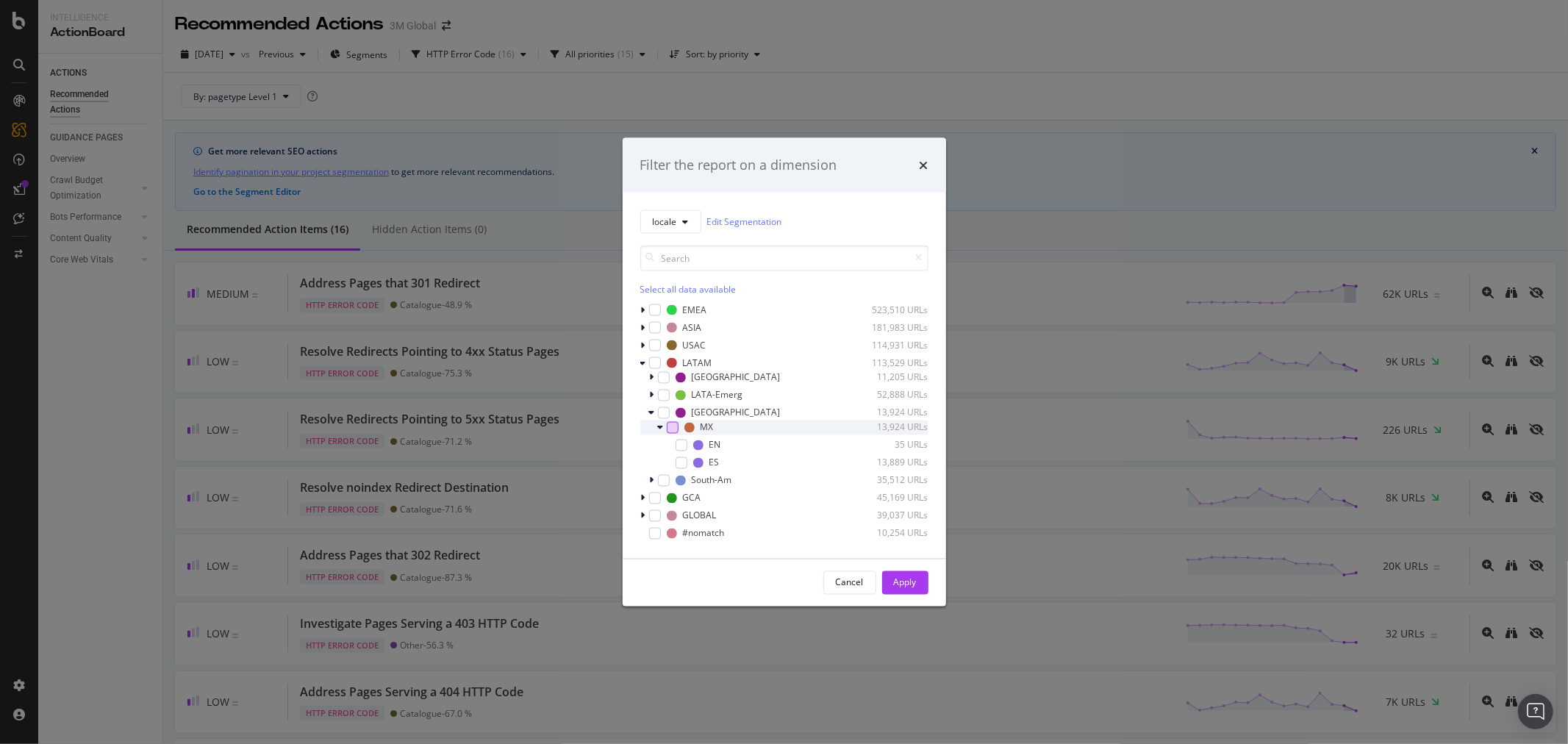
click at [673, 422] on div "modal" at bounding box center [672, 427] width 12 height 12
click at [909, 579] on div "Apply" at bounding box center [905, 582] width 23 height 13
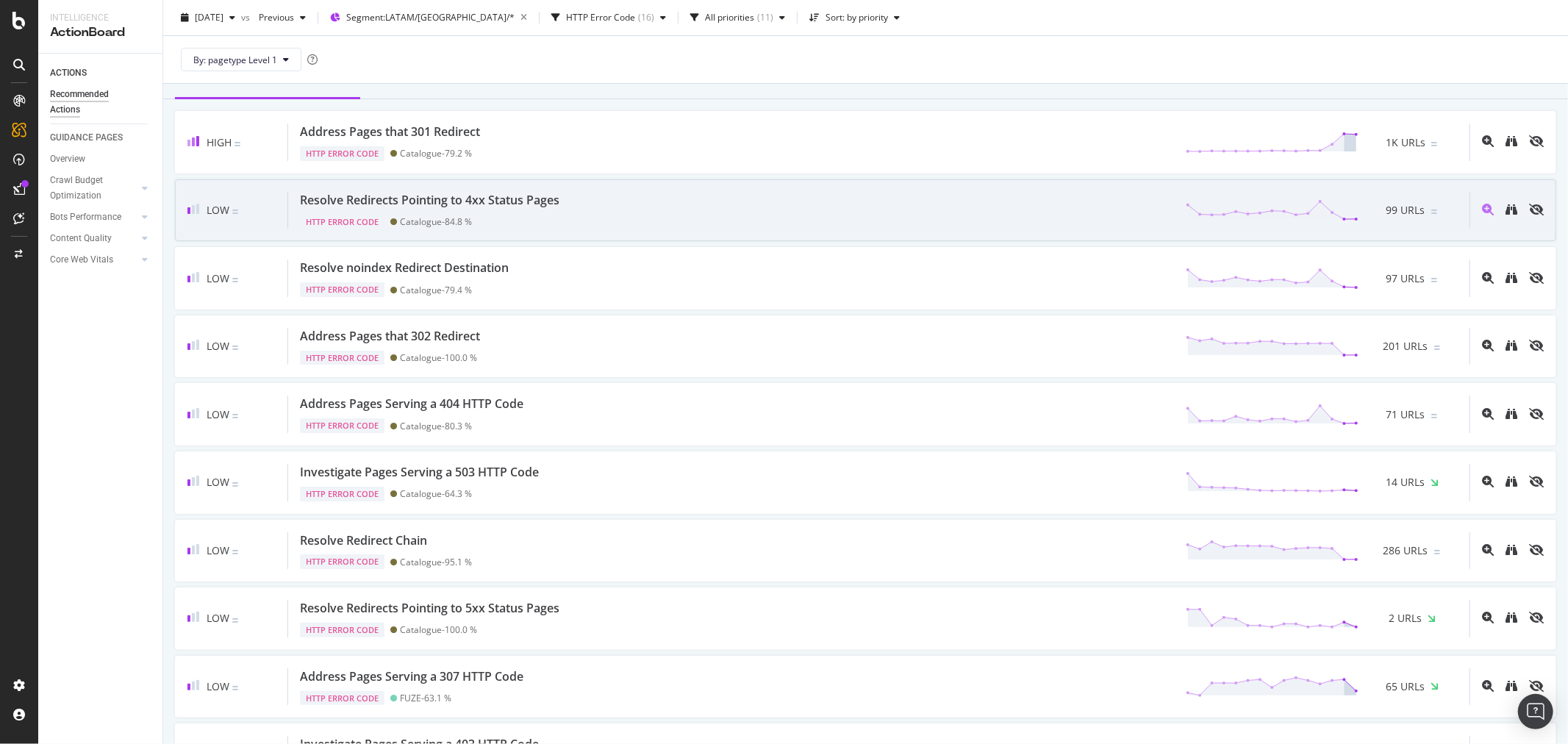
scroll to position [163, 0]
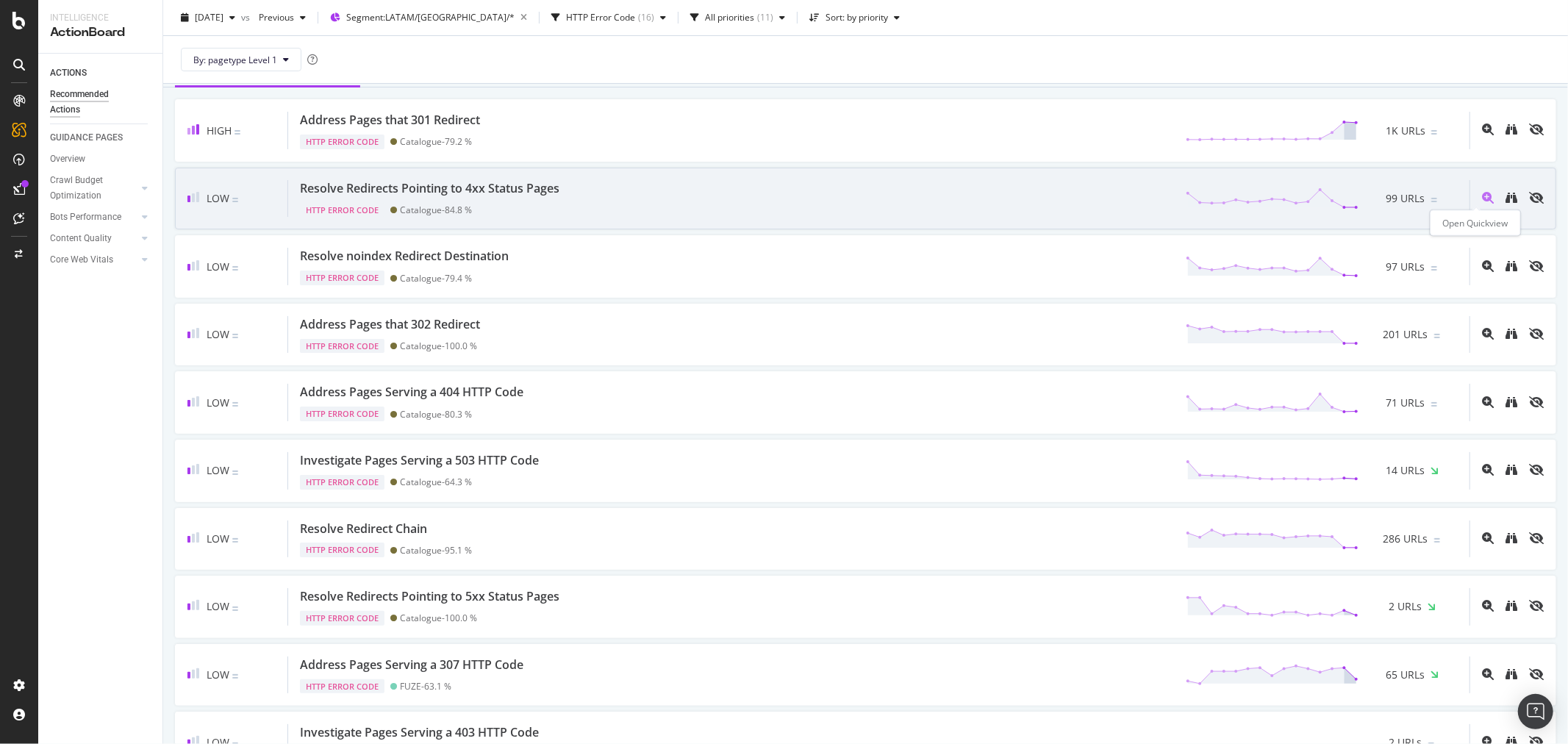
click at [1482, 200] on icon "magnifying-glass-plus" at bounding box center [1488, 198] width 12 height 12
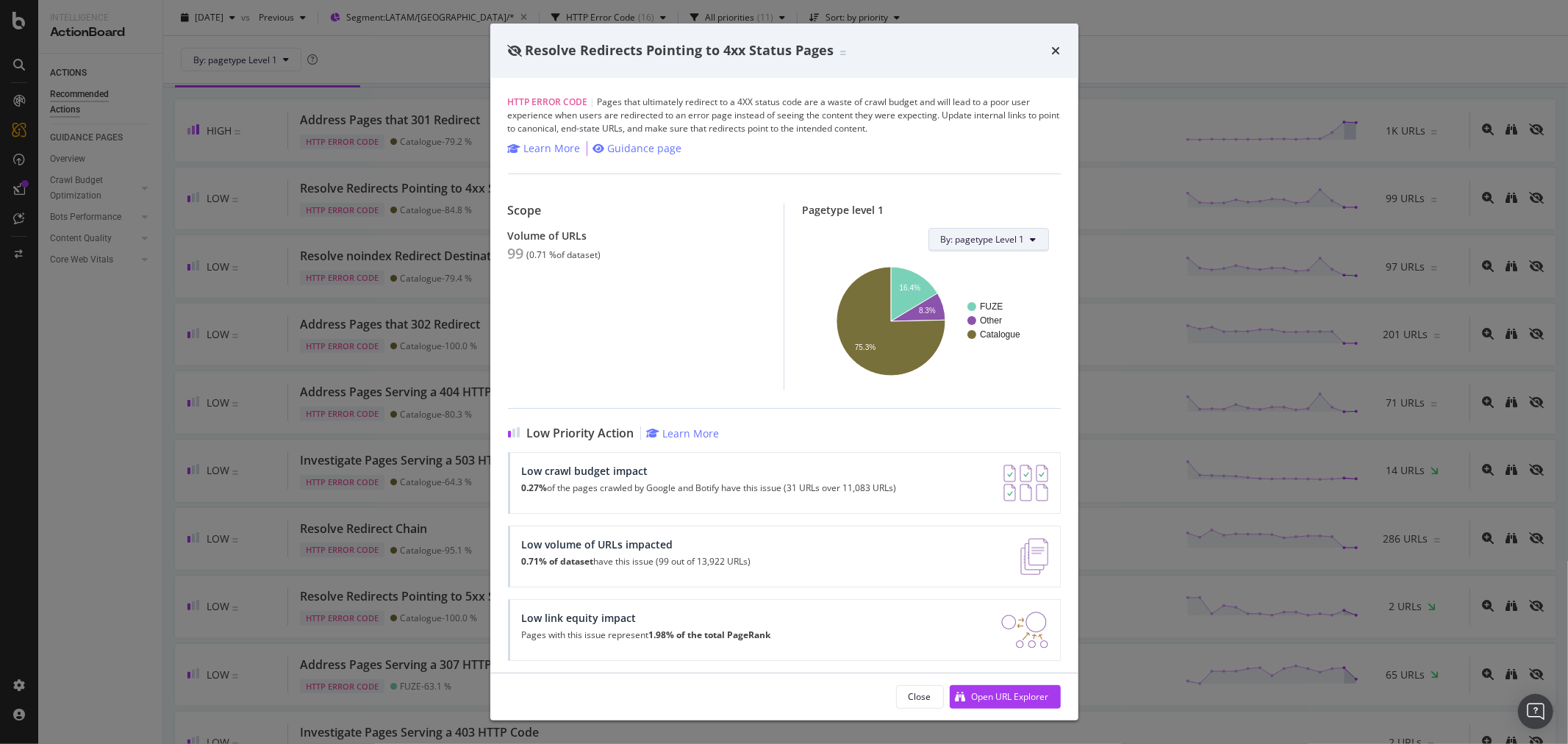
click at [1031, 235] on icon "modal" at bounding box center [1034, 240] width 6 height 9
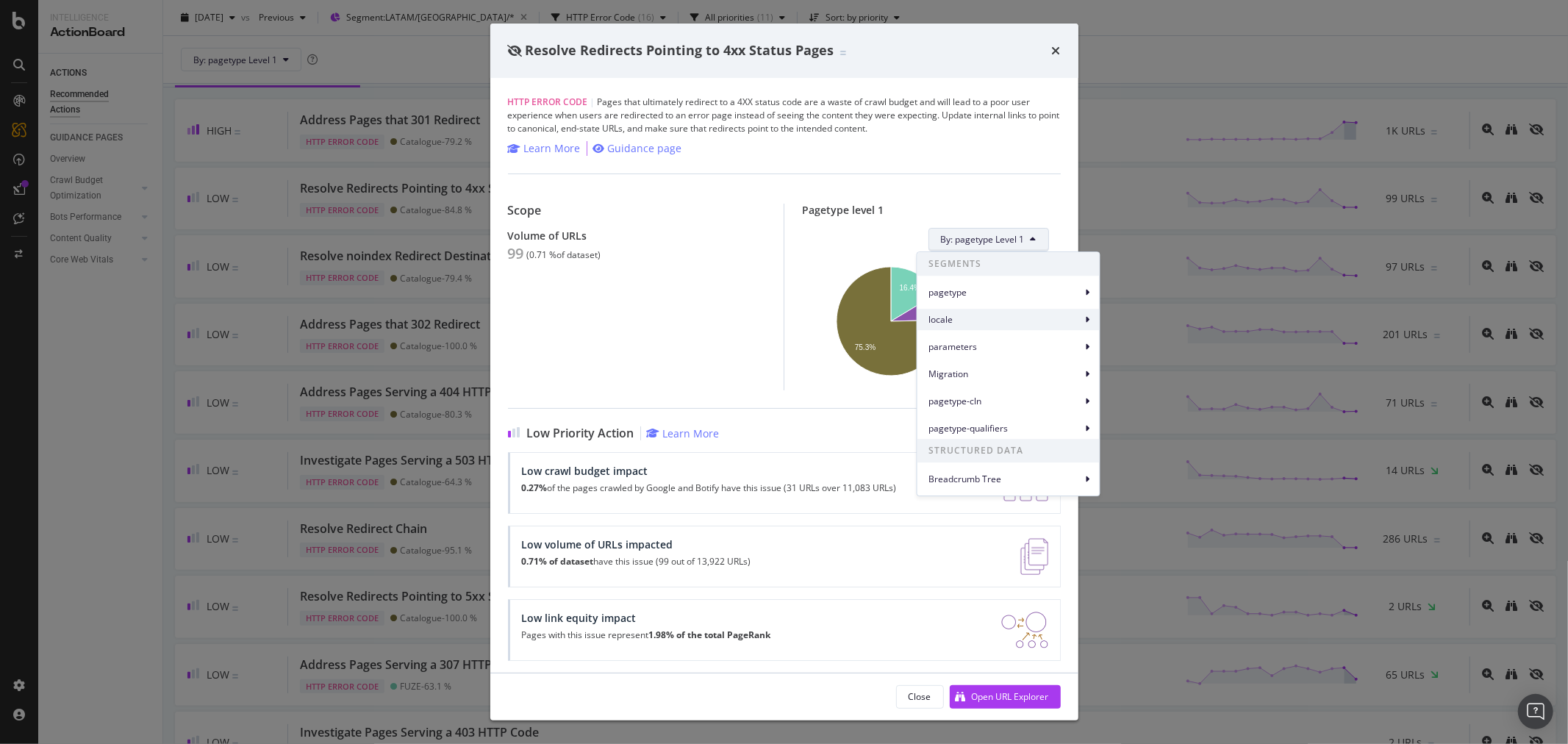
click at [992, 313] on span "locale" at bounding box center [1005, 320] width 153 height 13
click at [1143, 319] on span "locale Level 1" at bounding box center [1144, 326] width 55 height 13
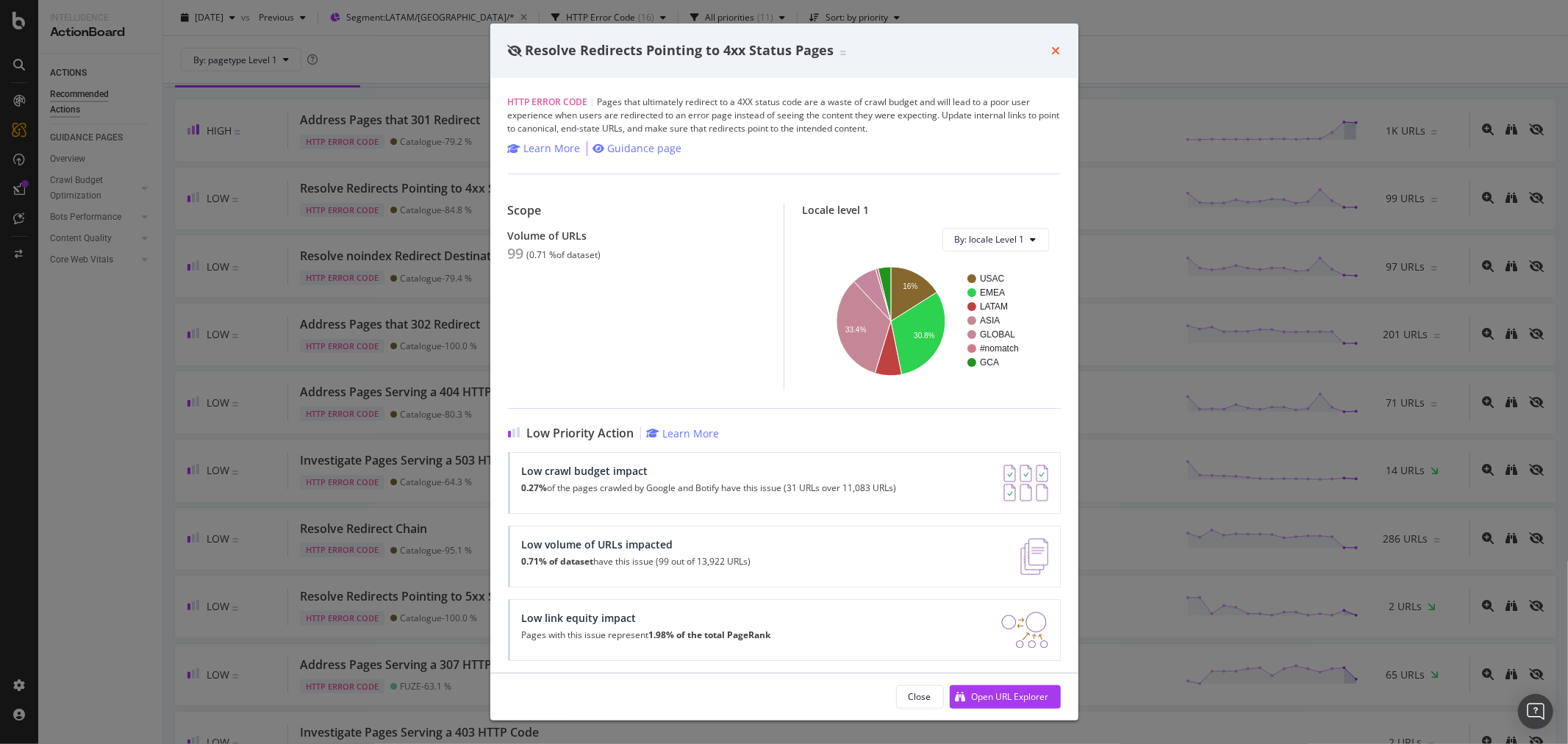
click at [1052, 48] on icon "times" at bounding box center [1056, 51] width 9 height 12
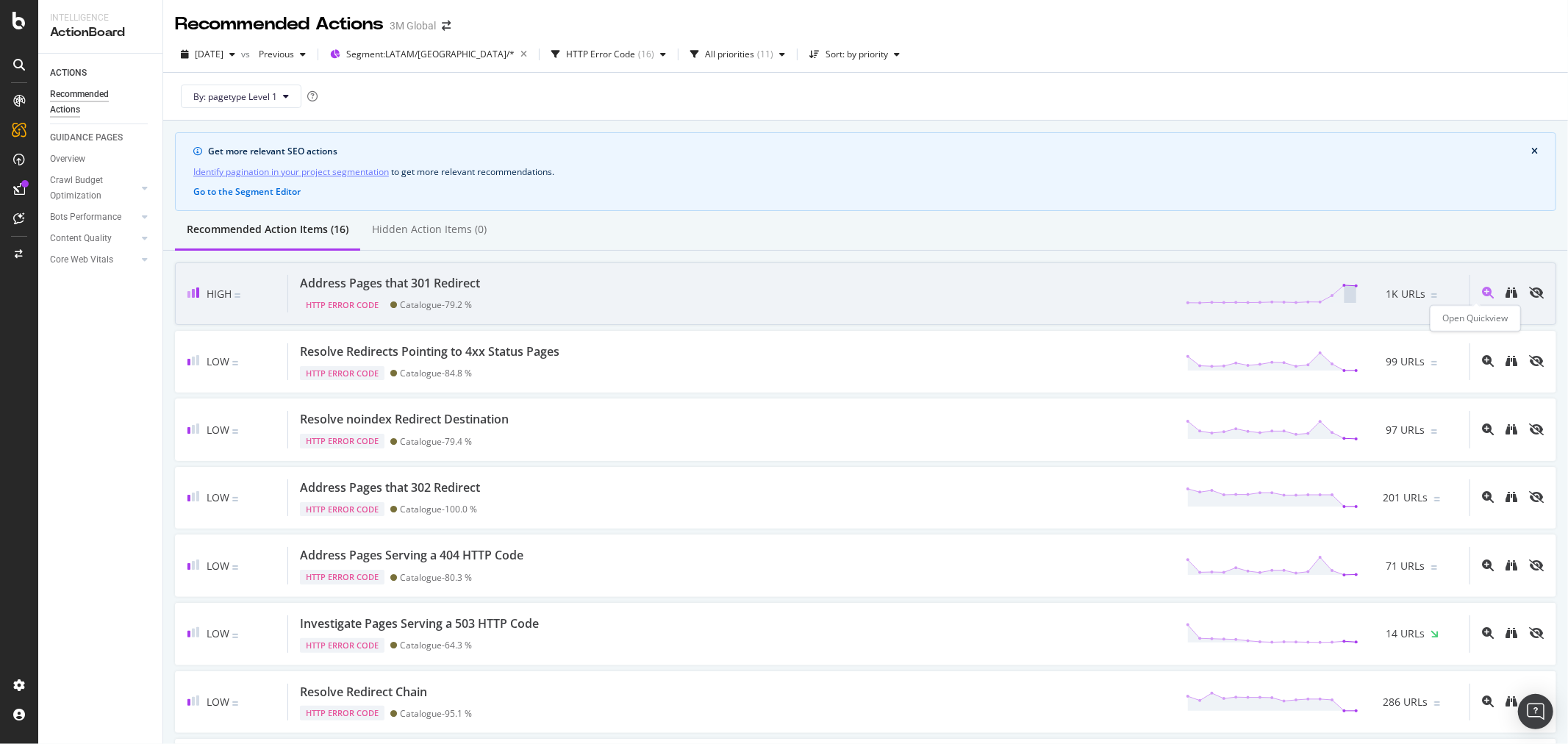
click at [1482, 289] on icon "magnifying-glass-plus" at bounding box center [1488, 292] width 12 height 12
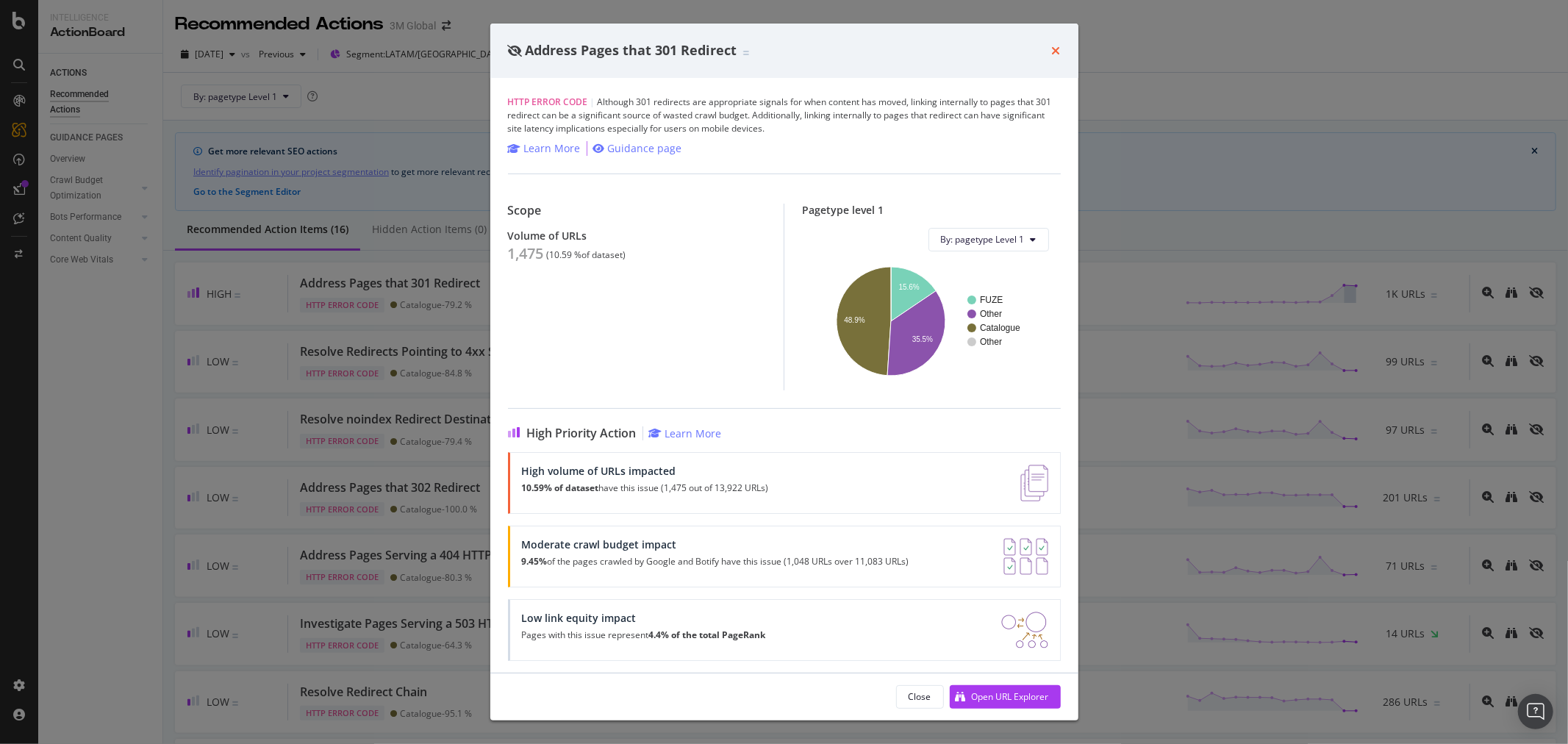
click at [1057, 45] on icon "times" at bounding box center [1056, 51] width 9 height 12
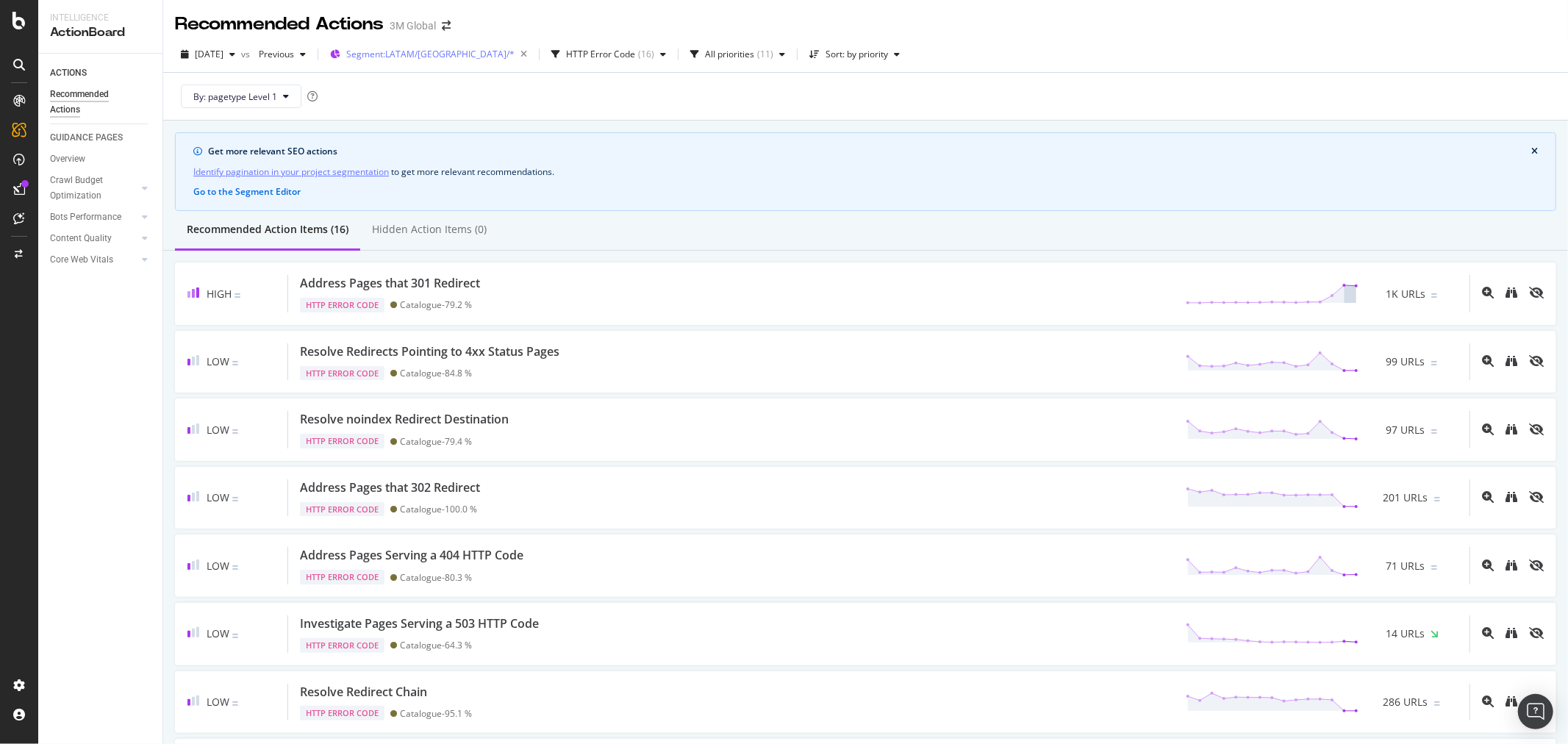
click at [442, 53] on span "Segment: LATAM/[GEOGRAPHIC_DATA]/*" at bounding box center [430, 54] width 168 height 13
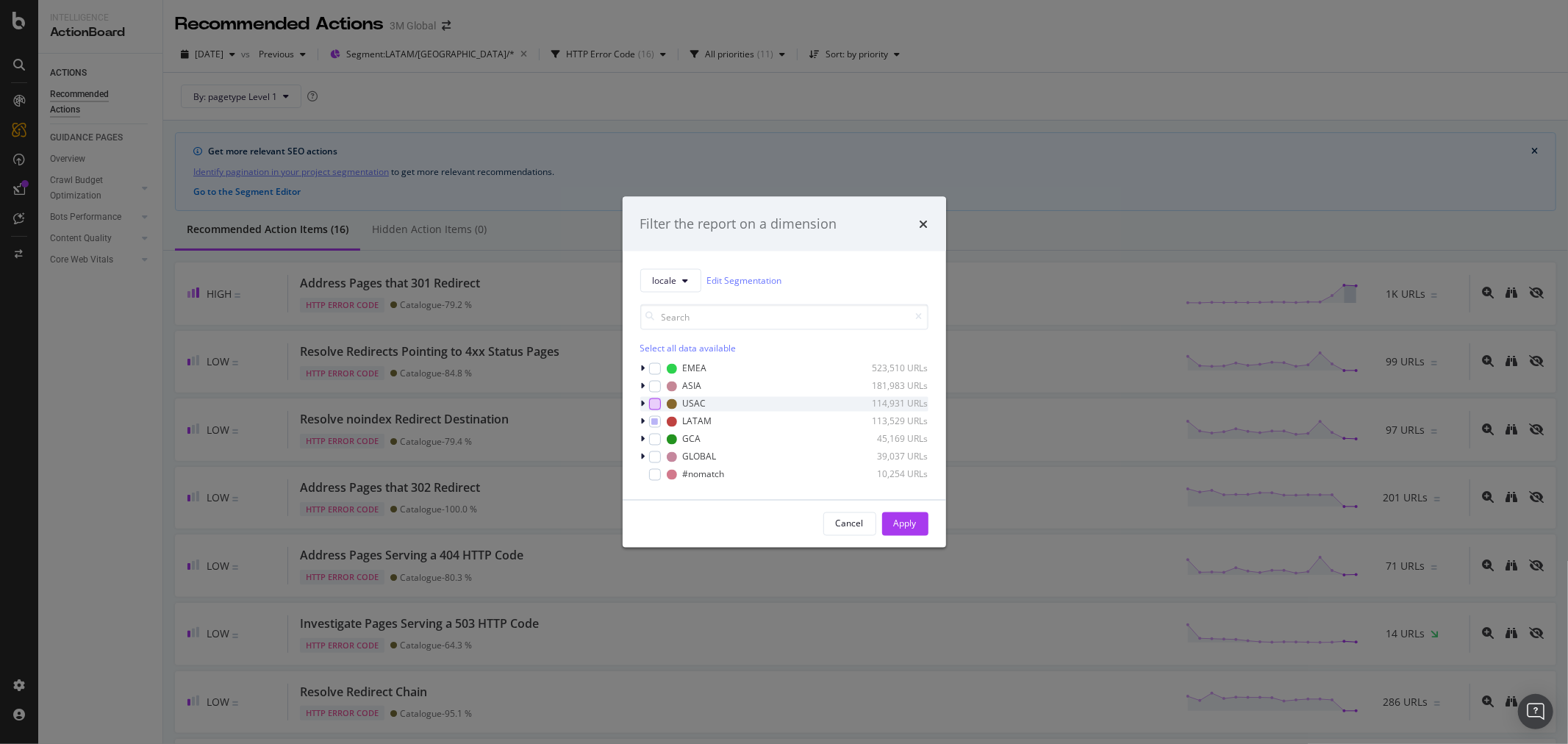
click at [657, 402] on div "modal" at bounding box center [655, 404] width 12 height 12
click at [652, 425] on div "modal" at bounding box center [655, 421] width 12 height 12
click at [653, 418] on icon "modal" at bounding box center [655, 421] width 7 height 7
click at [645, 402] on div "modal" at bounding box center [645, 404] width 9 height 15
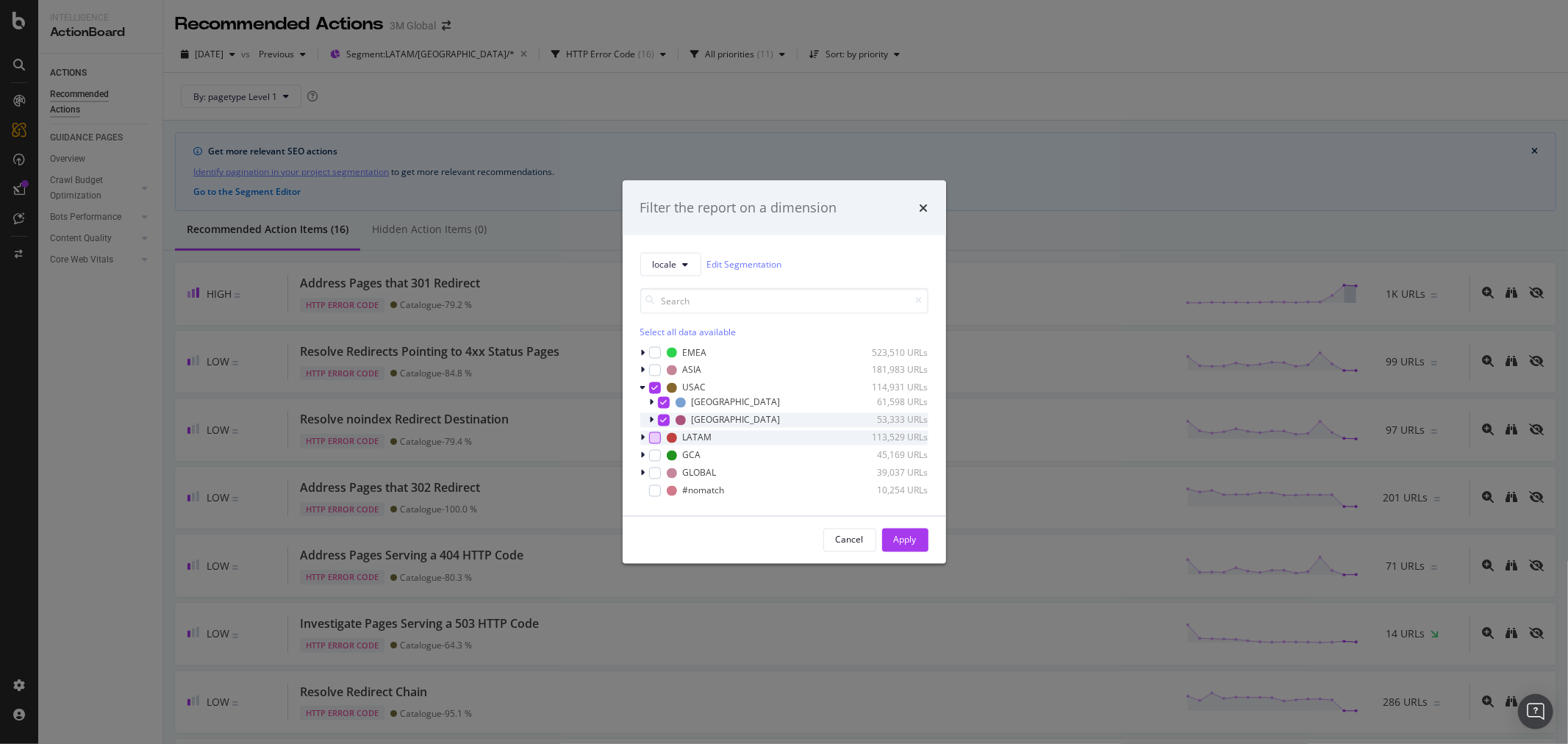
click at [651, 417] on icon "modal" at bounding box center [652, 420] width 4 height 9
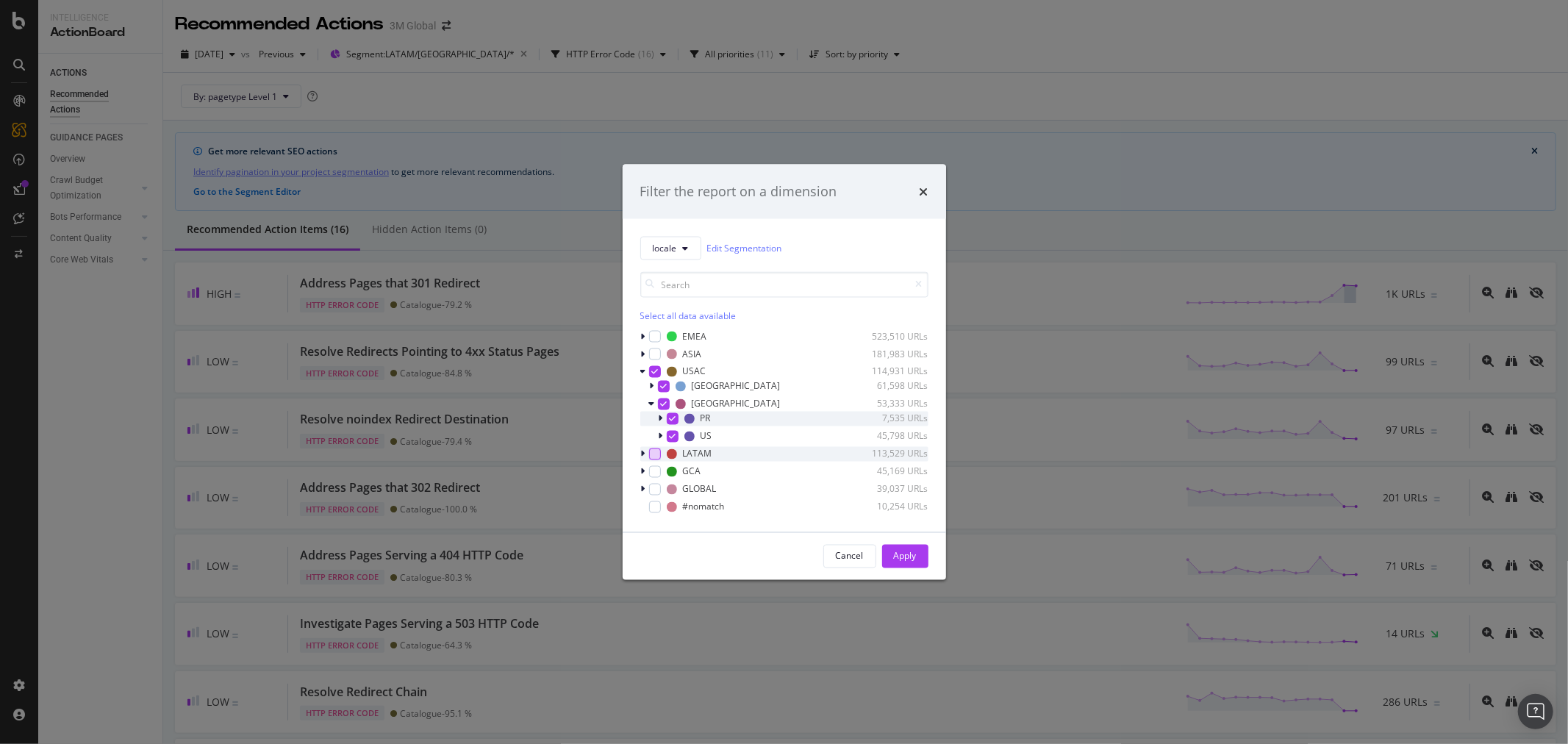
click at [670, 417] on icon "modal" at bounding box center [671, 418] width 7 height 7
click at [916, 554] on button "Apply" at bounding box center [905, 556] width 46 height 24
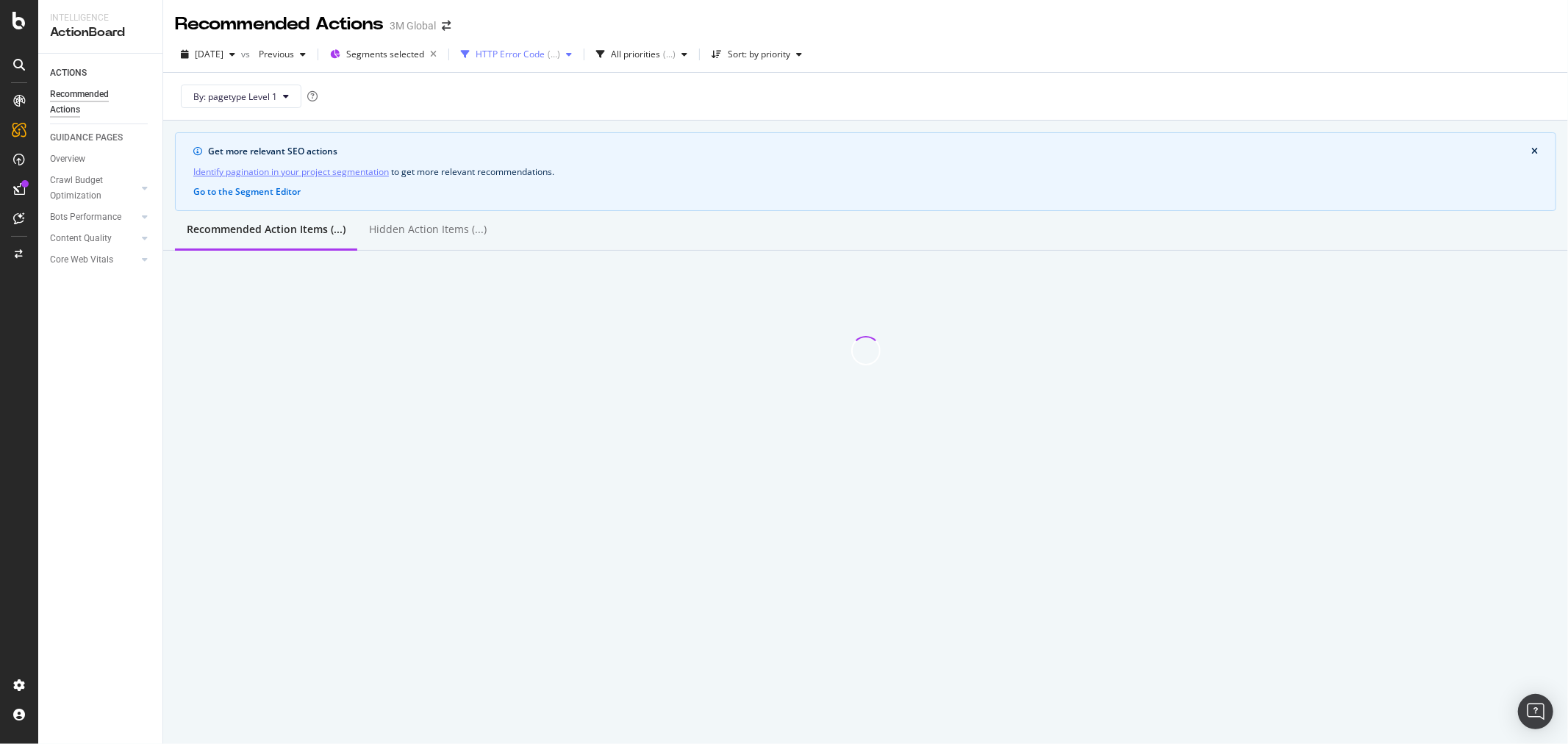
click at [572, 53] on icon "button" at bounding box center [569, 55] width 6 height 9
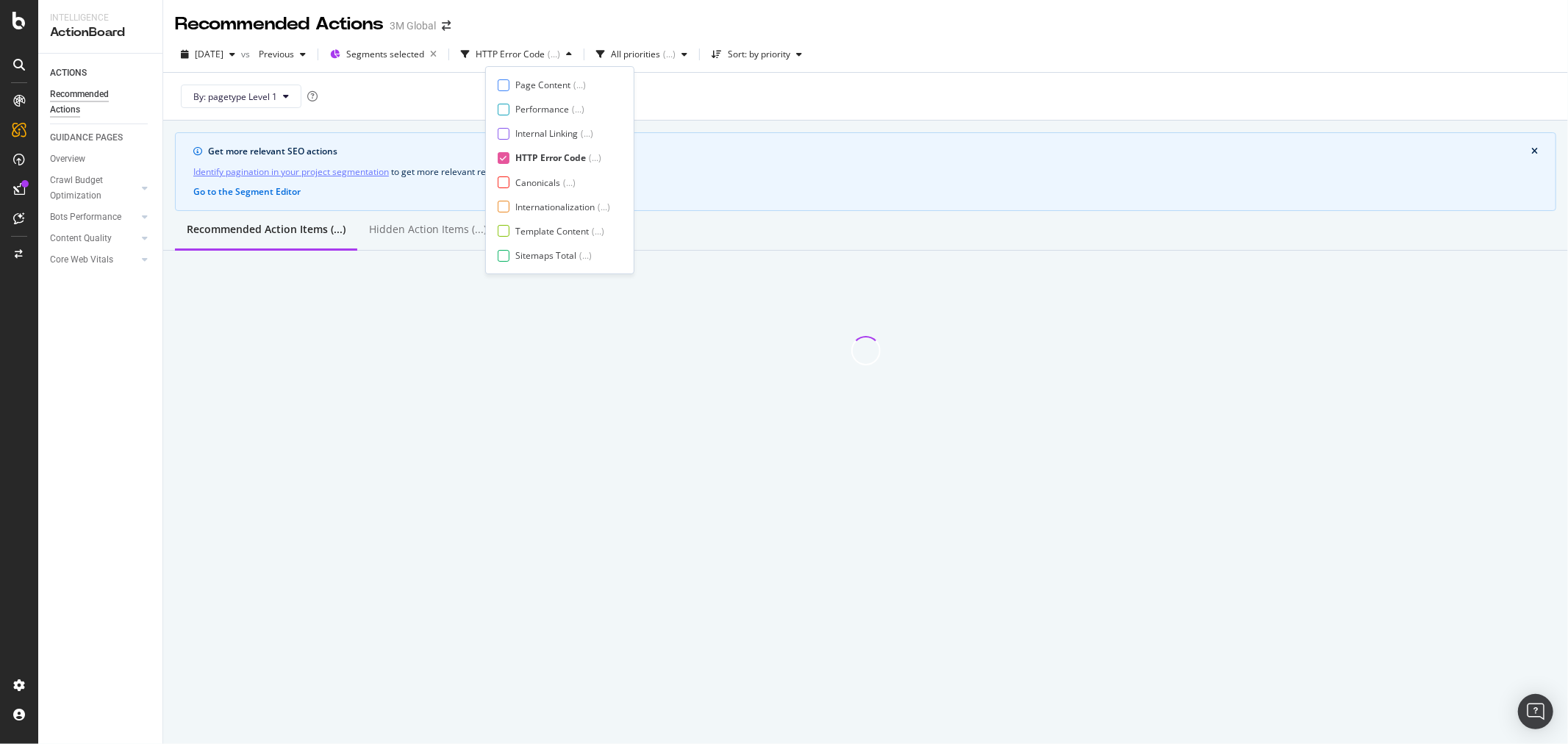
click at [502, 157] on icon at bounding box center [503, 158] width 7 height 7
click at [769, 101] on div "By: pagetype Level 1" at bounding box center [866, 97] width 1381 height 47
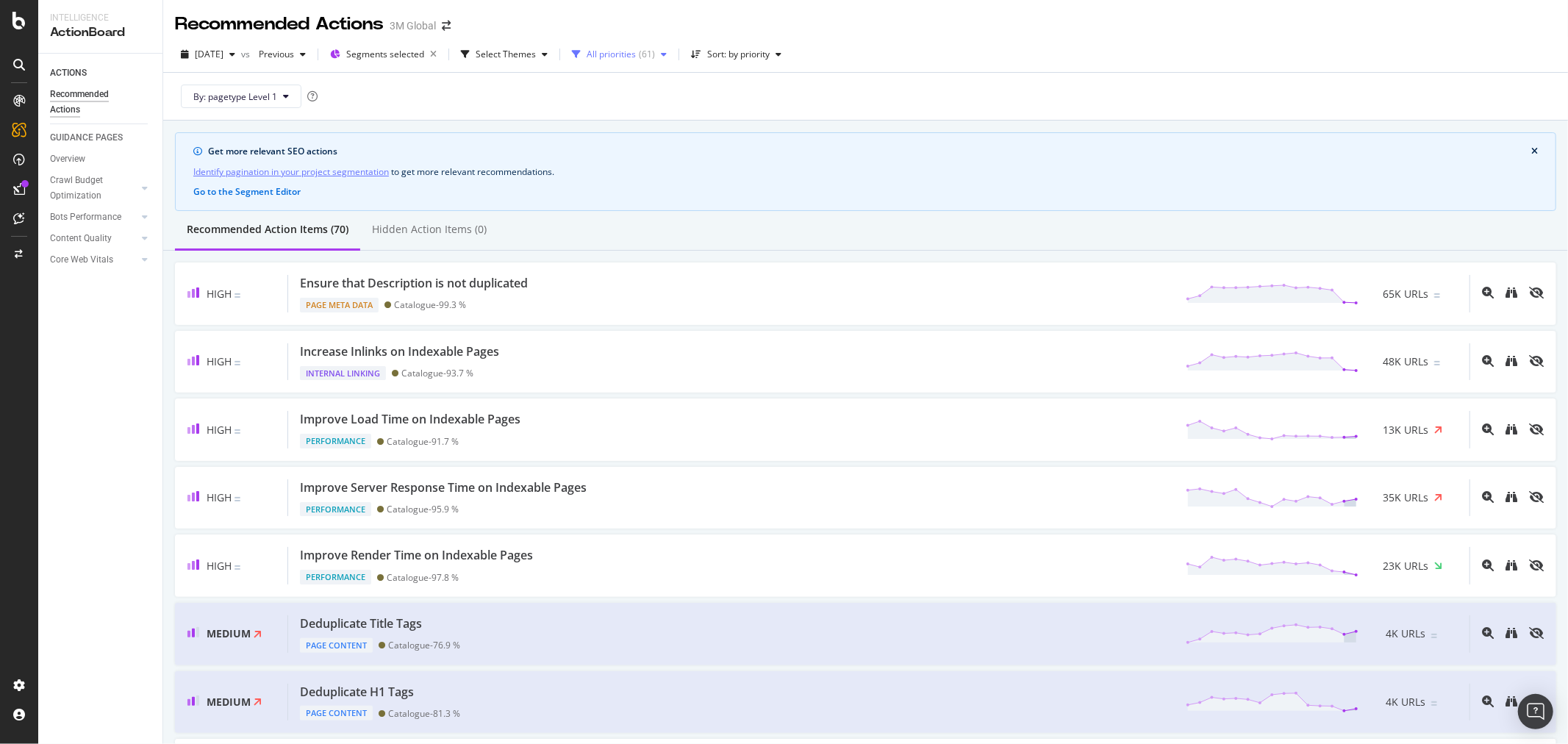
click at [672, 60] on div "All priorities ( 61 )" at bounding box center [619, 55] width 106 height 22
click at [612, 105] on div at bounding box center [613, 109] width 12 height 12
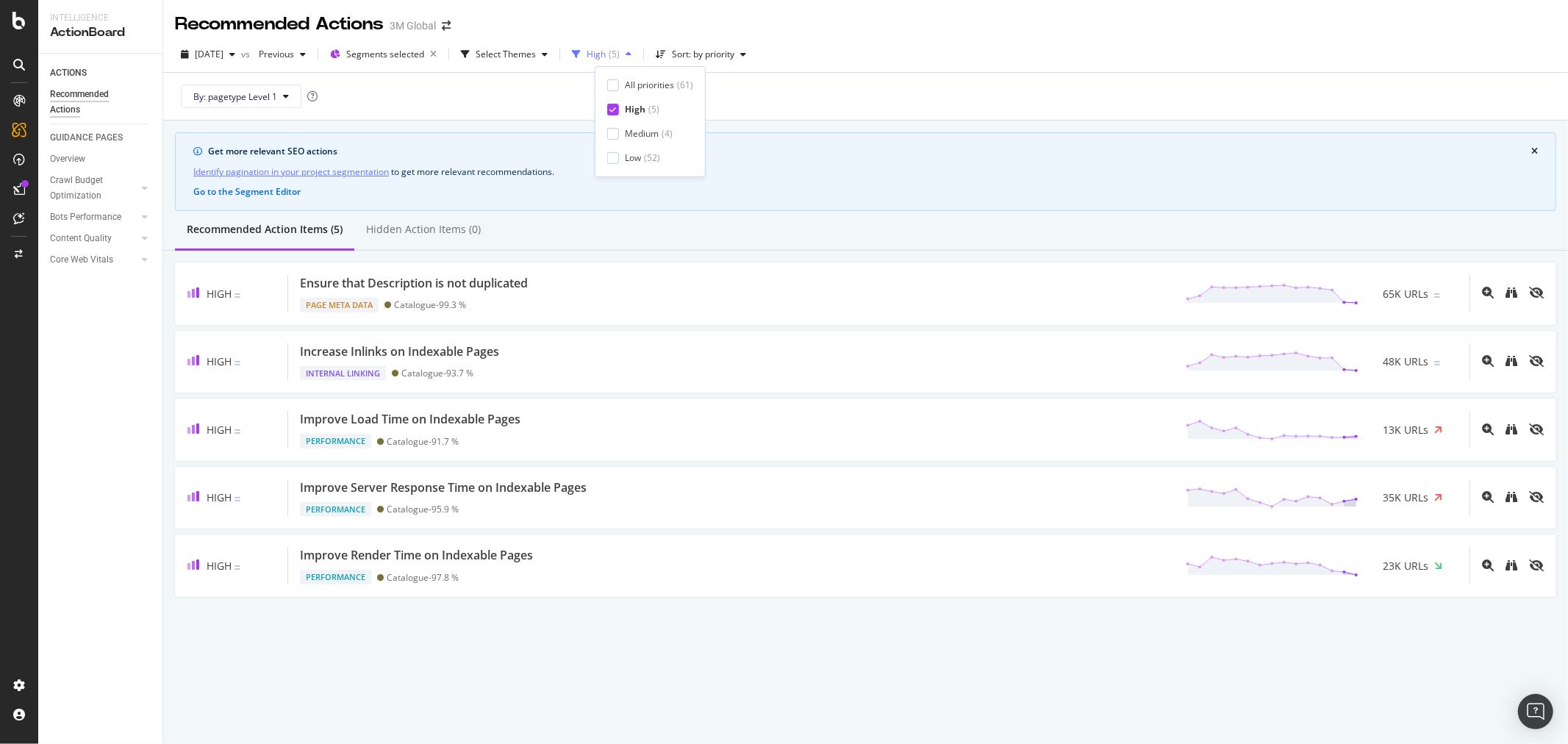
click at [632, 50] on icon "button" at bounding box center [629, 55] width 6 height 9
click at [612, 112] on icon at bounding box center [612, 109] width 7 height 7
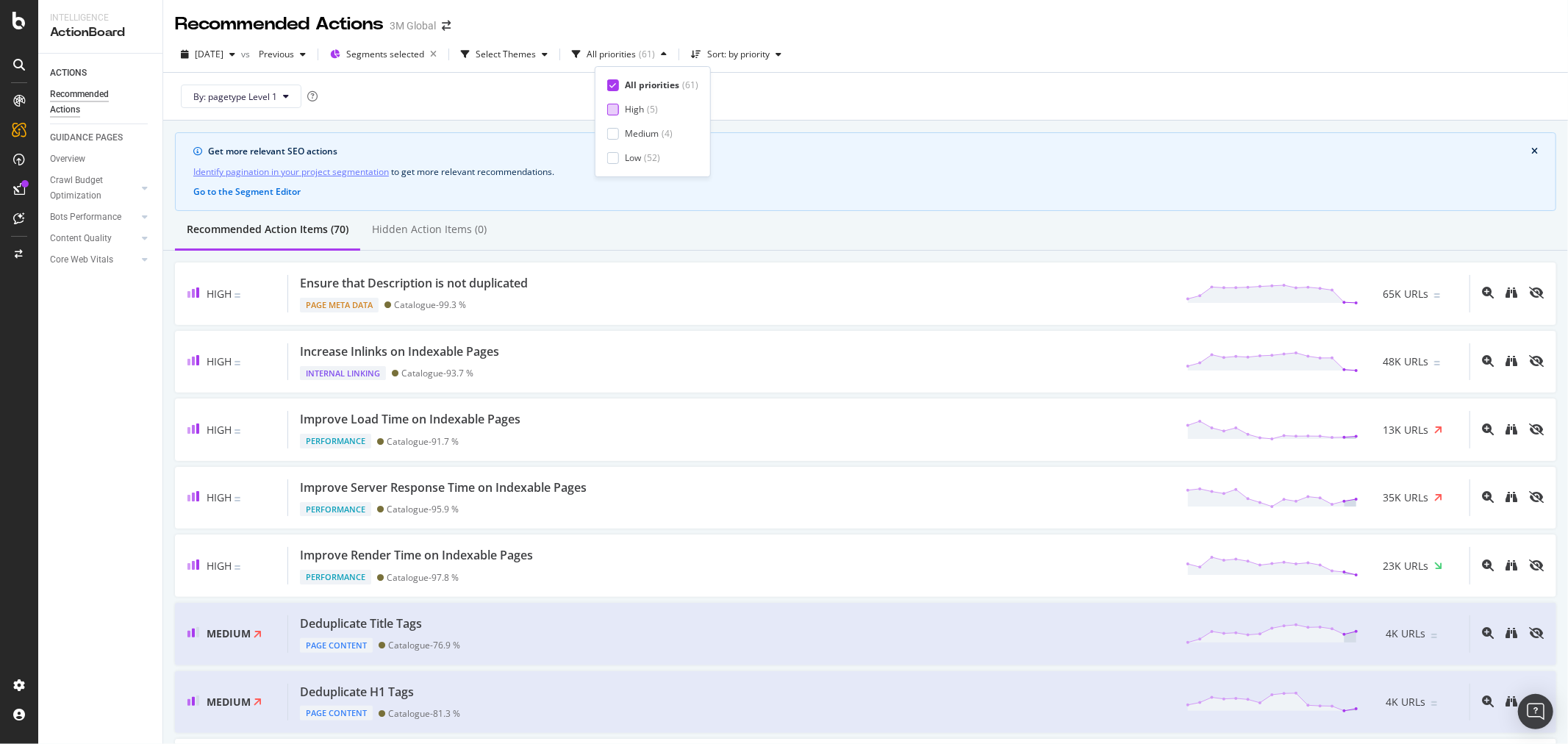
click at [613, 100] on div "All priorities ( 61 ) High ( 5 ) Medium ( 4 ) Low ( 52 )" at bounding box center [653, 122] width 91 height 86
click at [548, 57] on icon "button" at bounding box center [545, 55] width 6 height 9
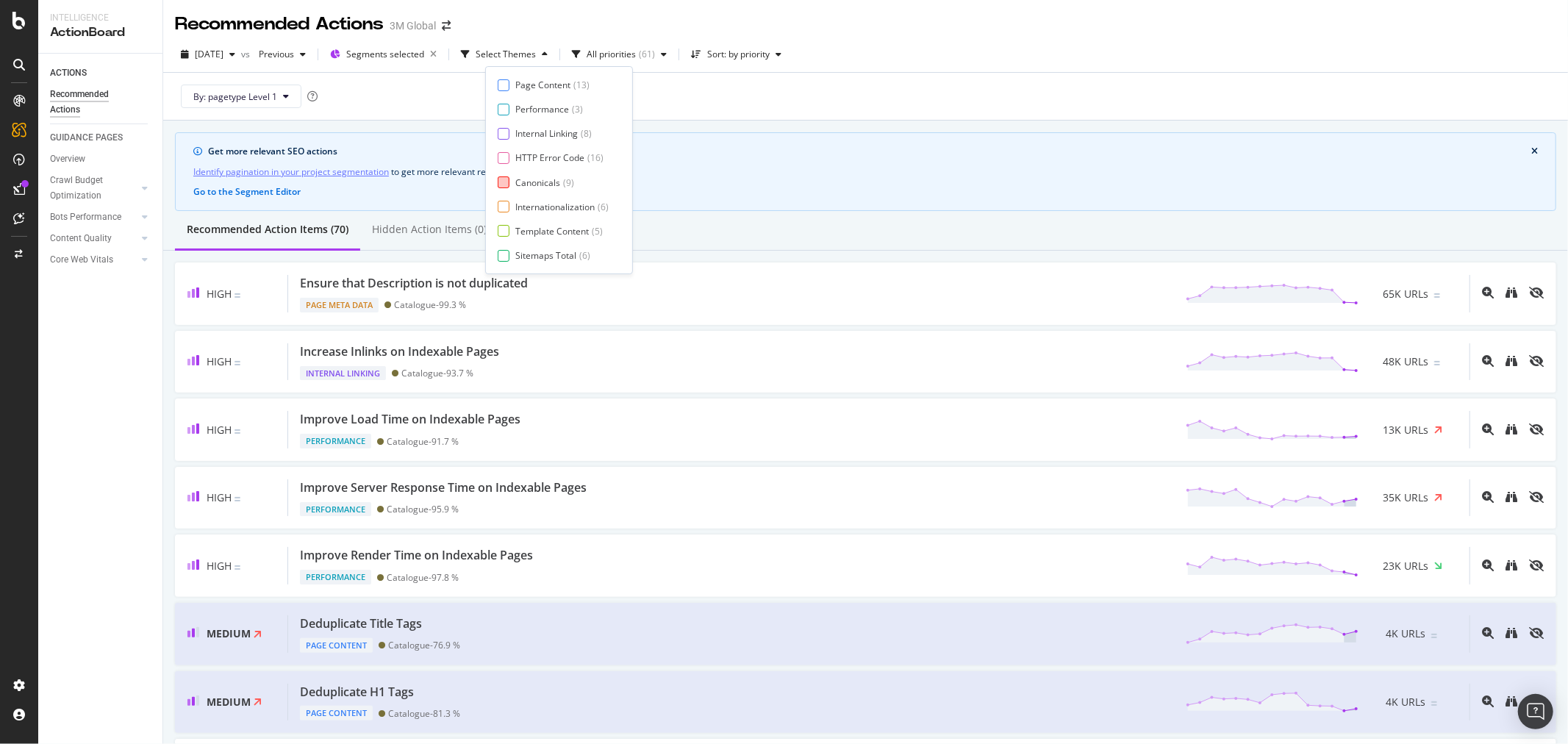
click at [542, 179] on div "Canonicals" at bounding box center [537, 182] width 45 height 13
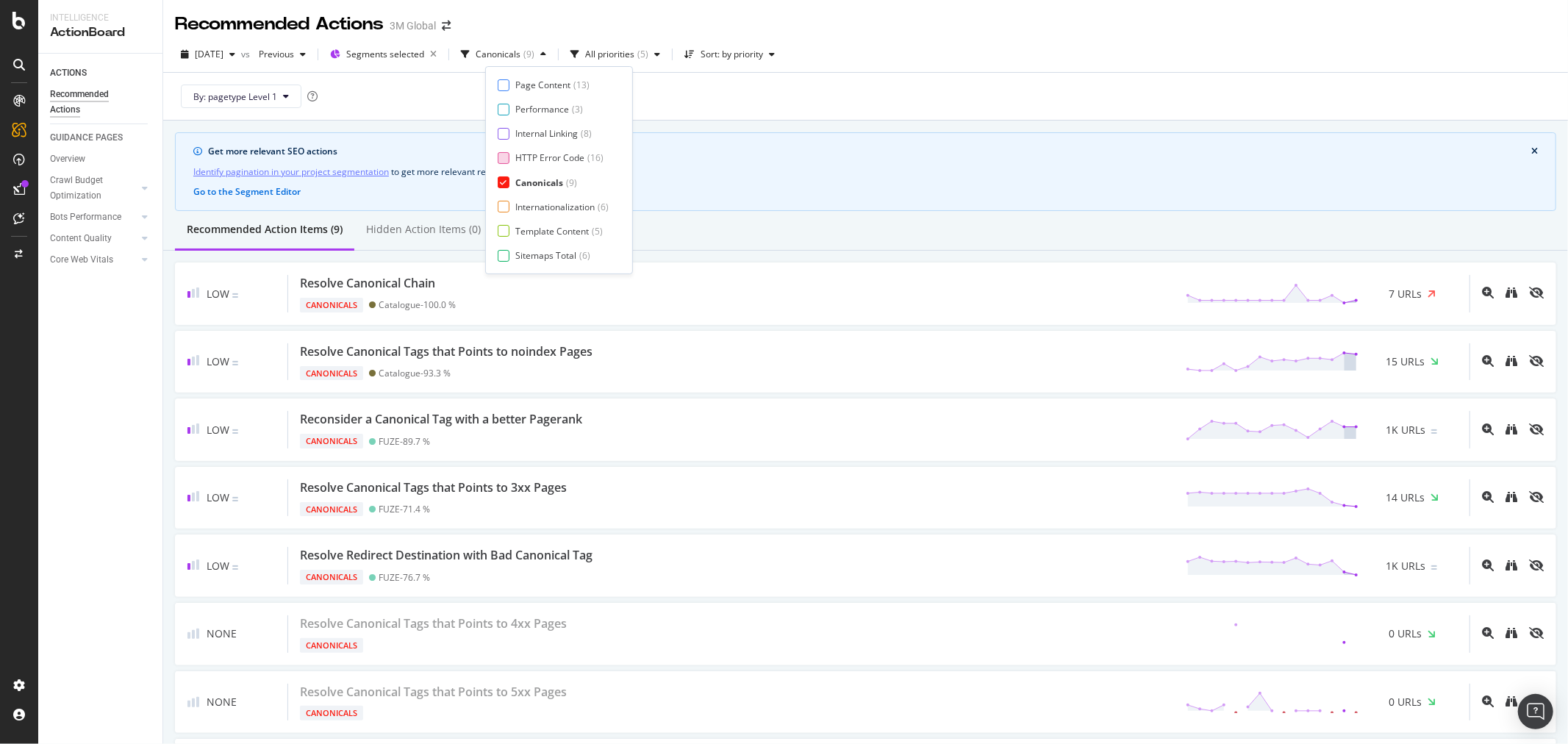
click at [522, 159] on div "HTTP Error Code" at bounding box center [550, 157] width 69 height 13
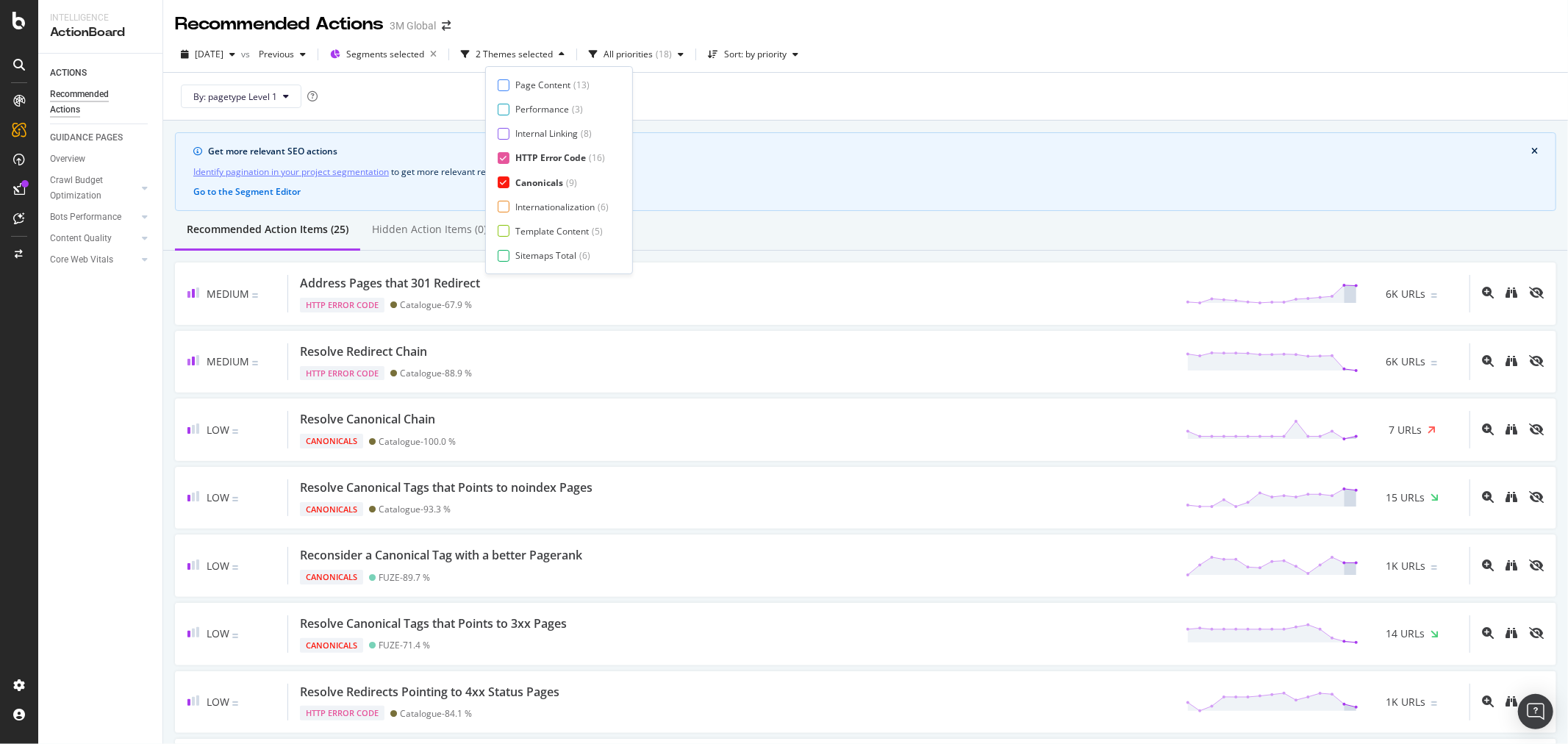
click at [522, 184] on div "Canonicals" at bounding box center [539, 182] width 48 height 13
click at [534, 250] on div "Sitemaps Total" at bounding box center [545, 255] width 61 height 13
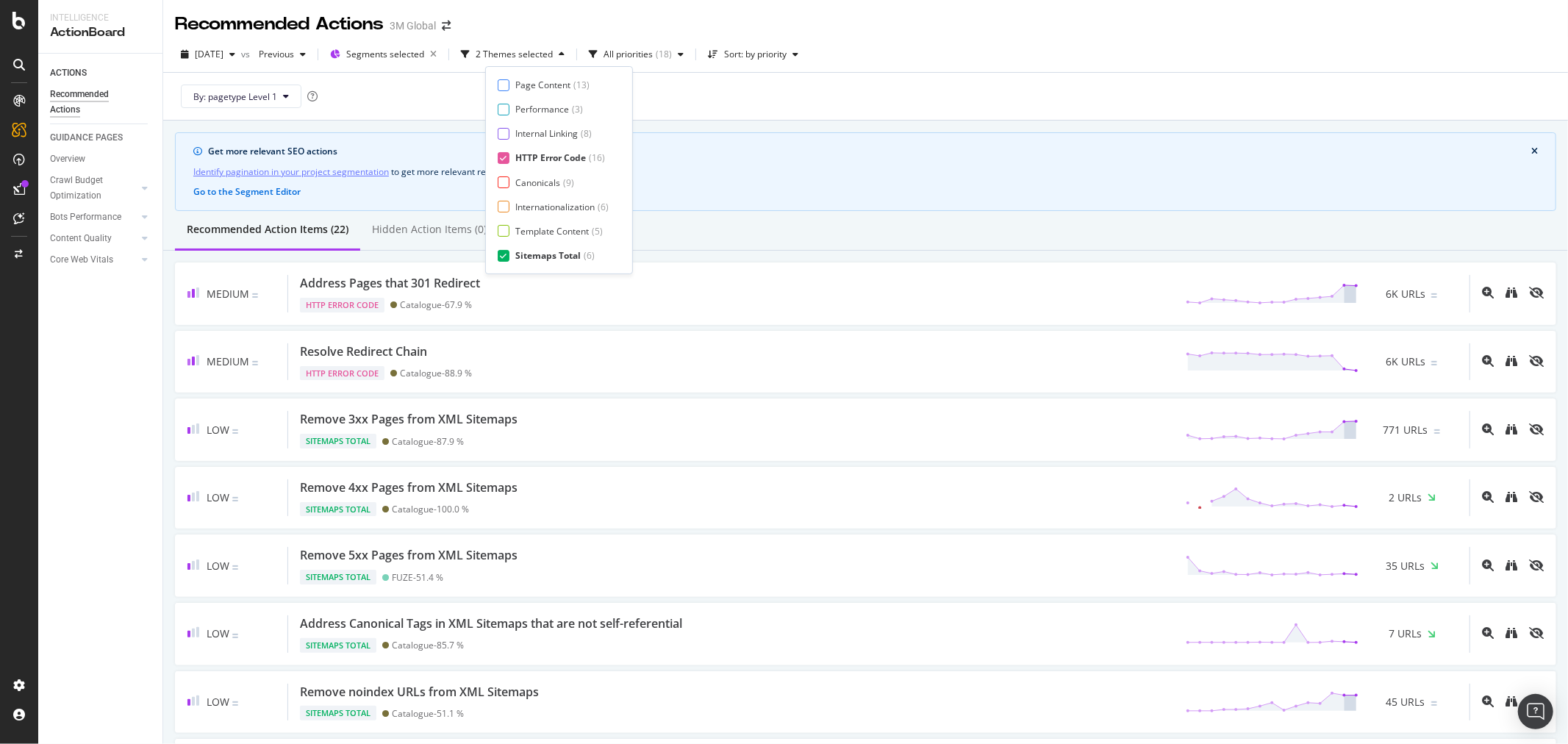
click at [526, 158] on div "HTTP Error Code" at bounding box center [550, 157] width 71 height 13
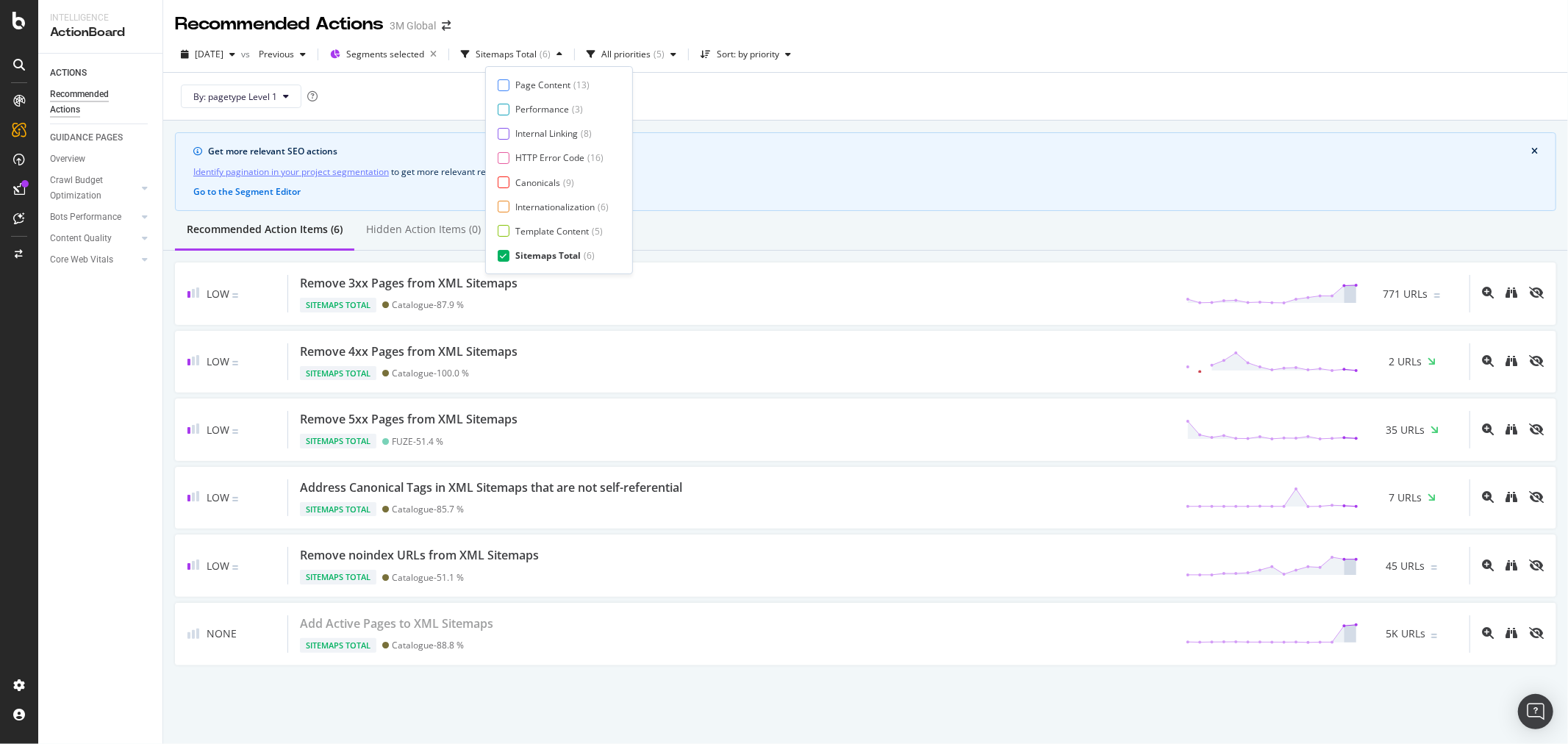
click at [698, 98] on div "By: pagetype Level 1" at bounding box center [866, 97] width 1381 height 47
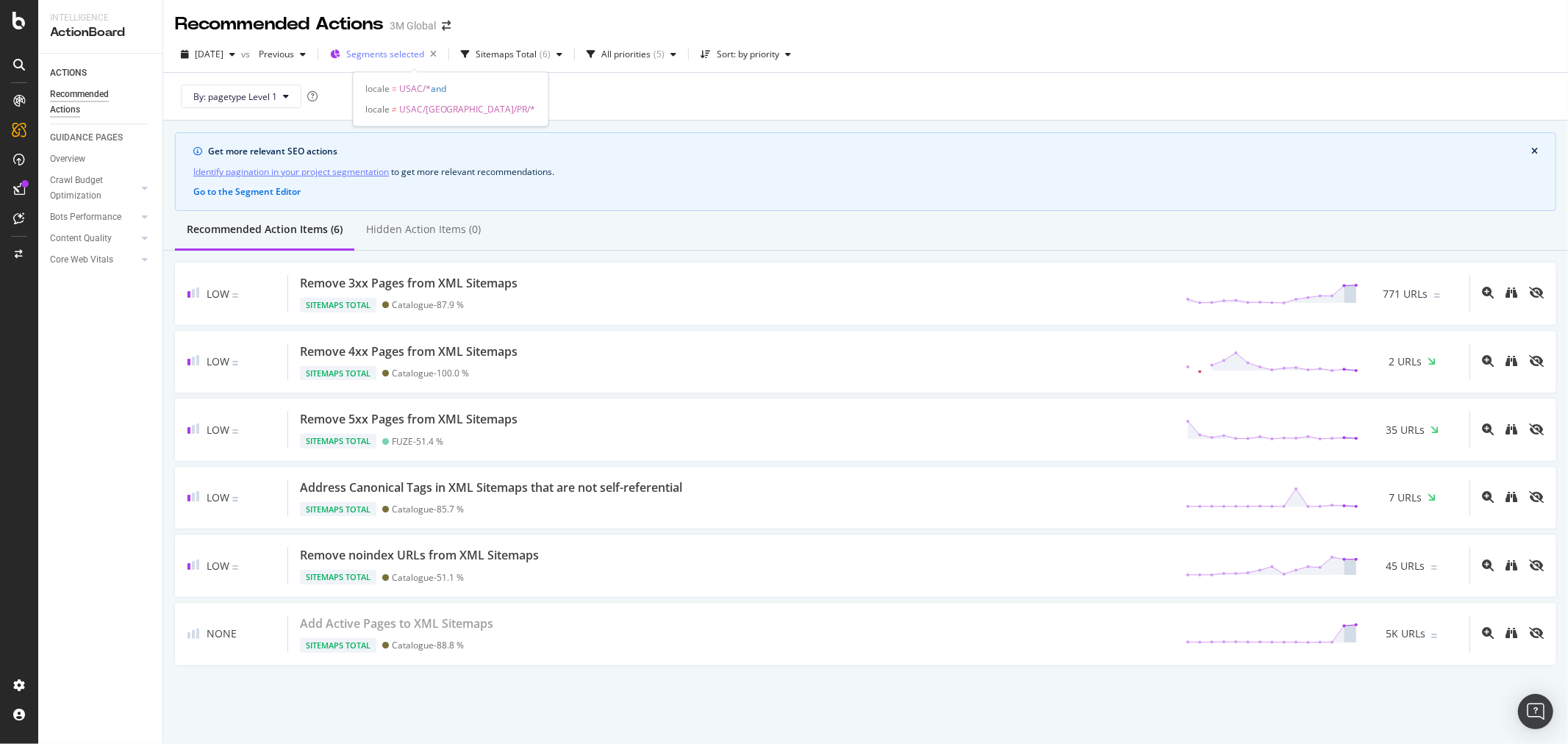
click at [424, 60] on span "Segments selected" at bounding box center [385, 54] width 78 height 13
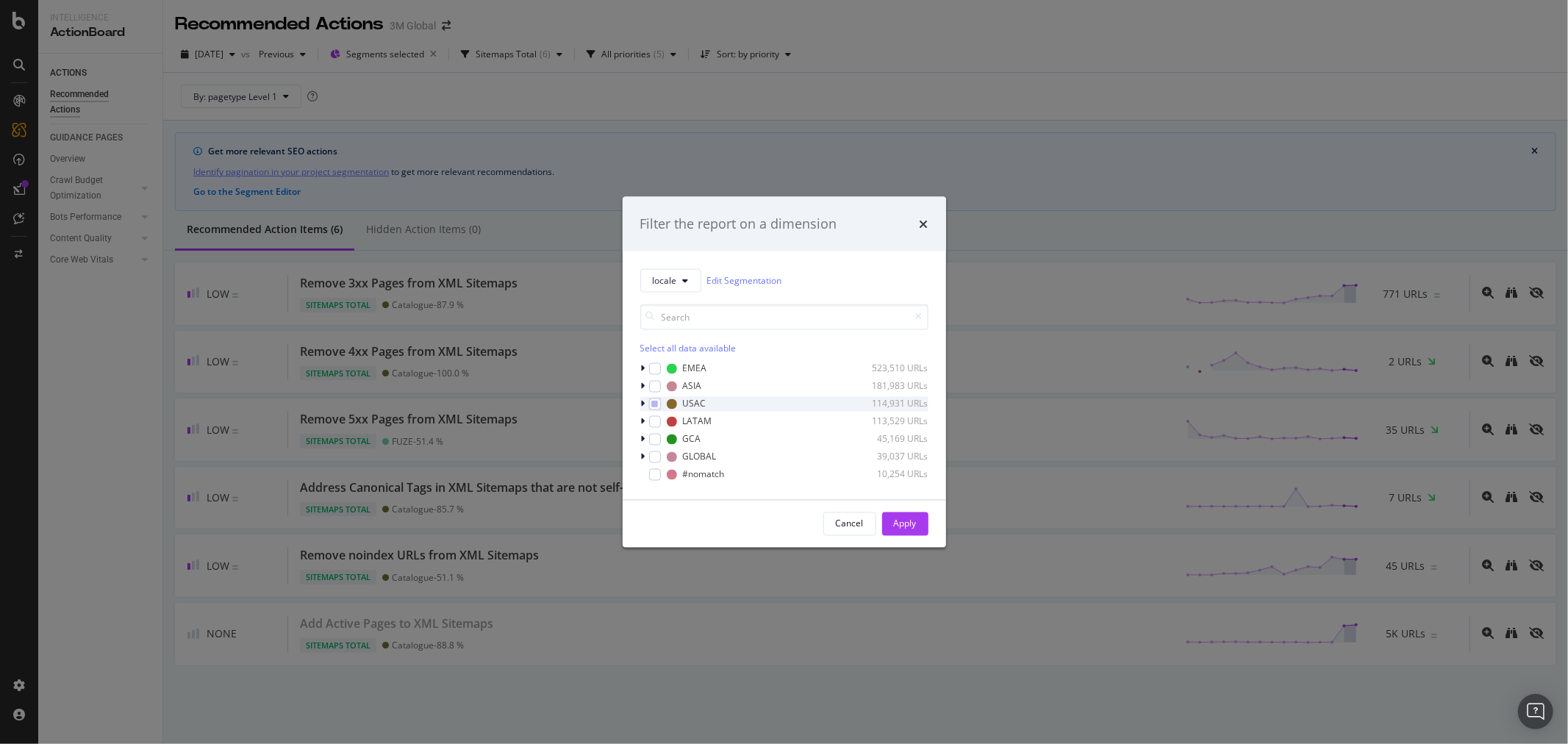
click at [641, 403] on icon "modal" at bounding box center [643, 404] width 4 height 9
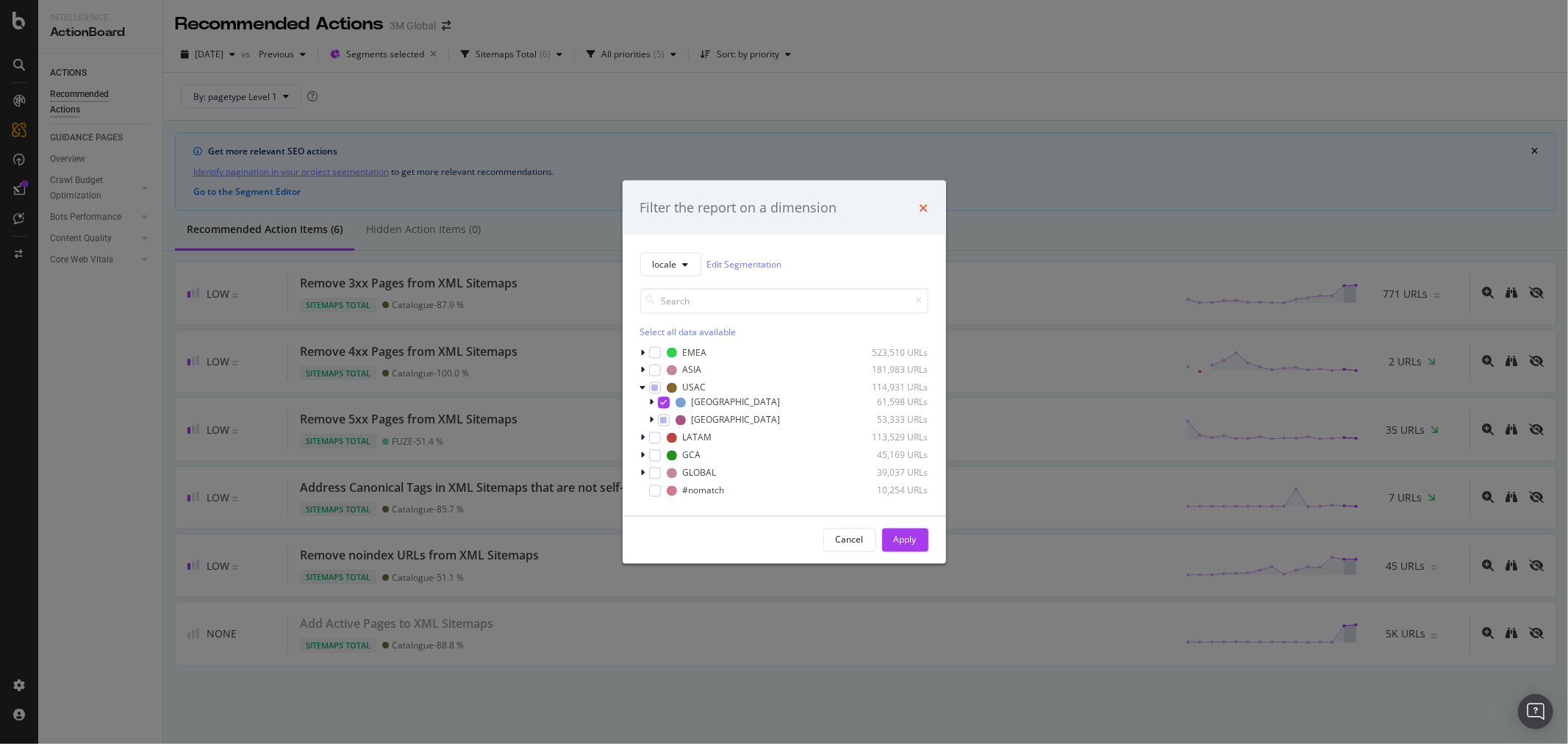
click at [924, 202] on icon "times" at bounding box center [924, 207] width 9 height 12
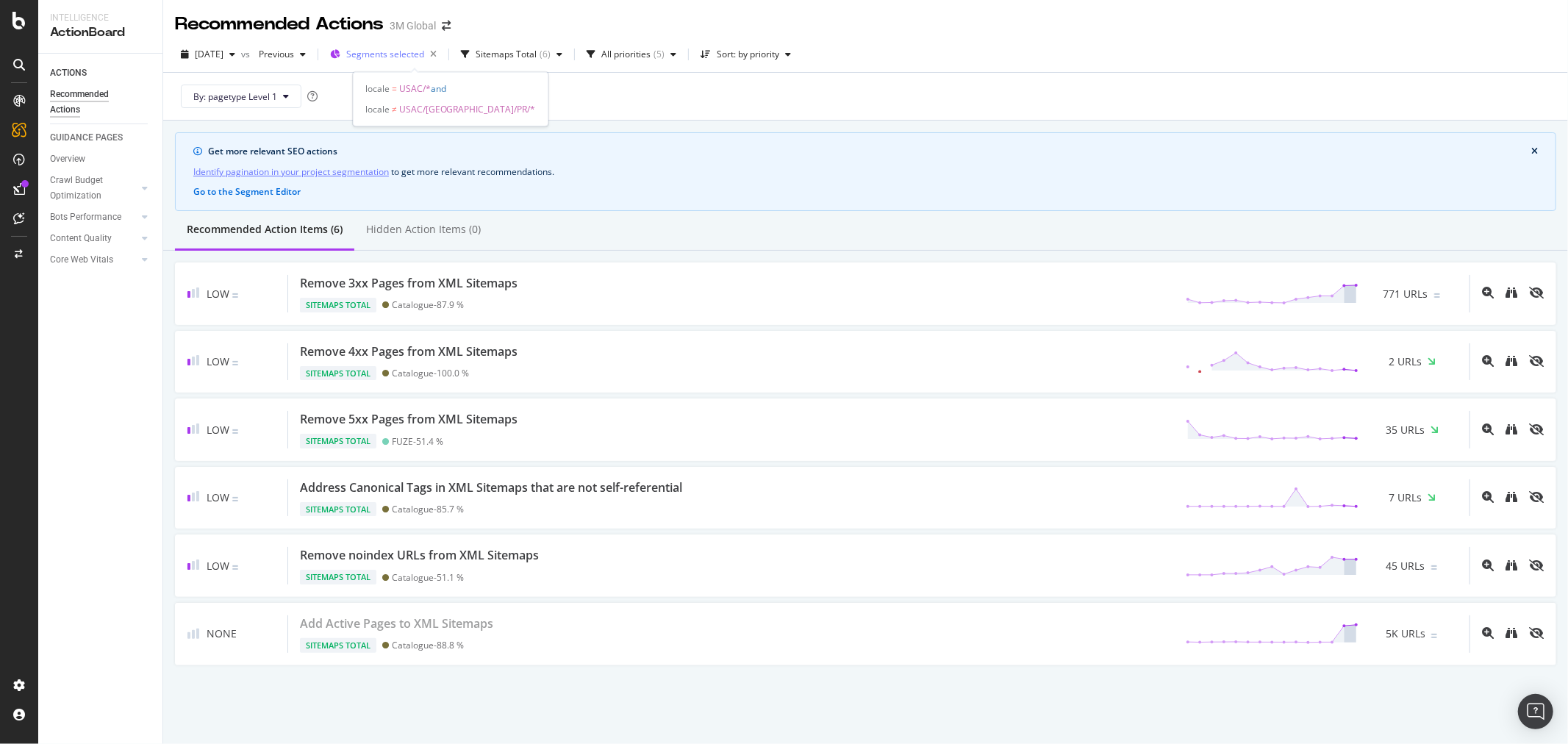
click at [424, 53] on span "Segments selected" at bounding box center [385, 54] width 78 height 13
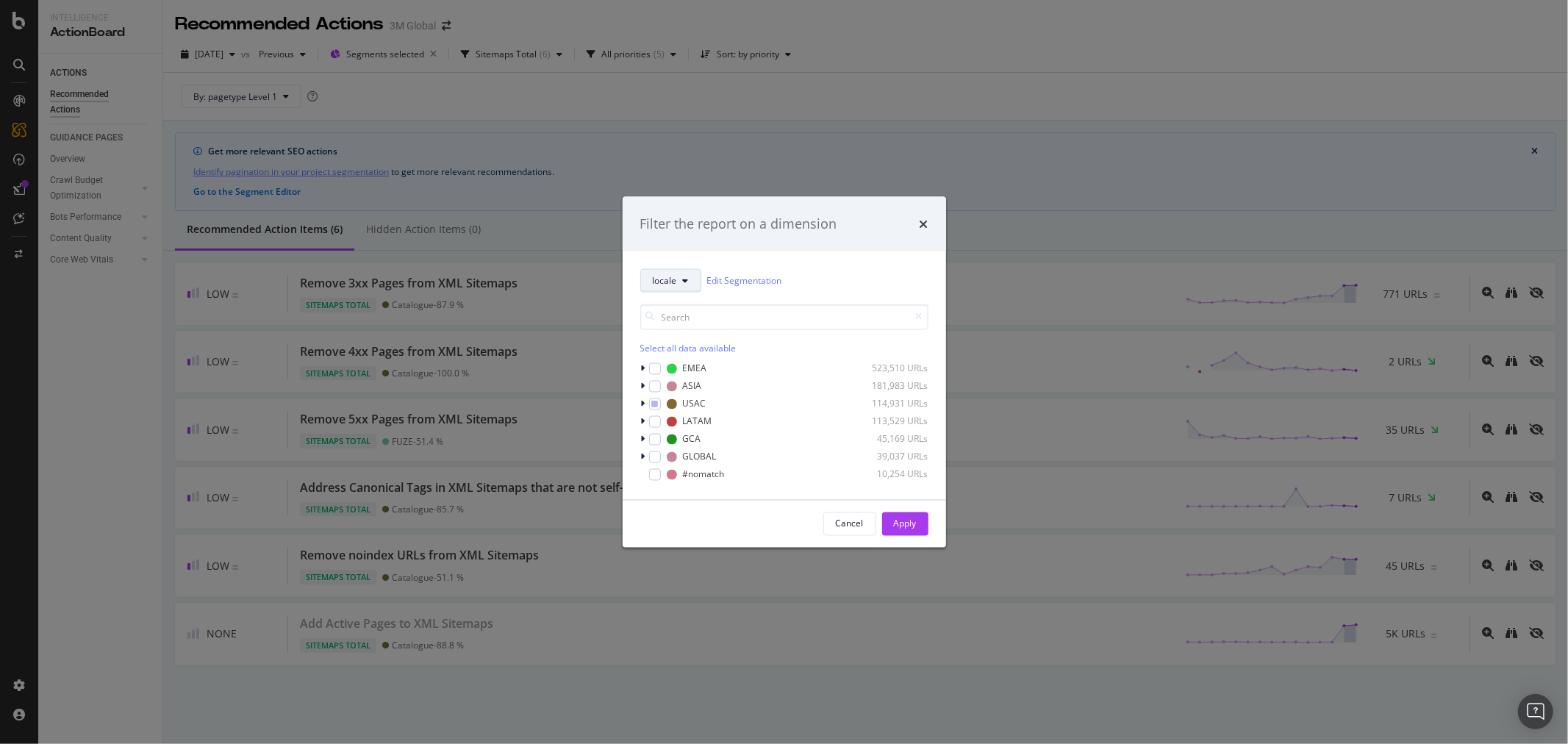
click at [684, 278] on icon "modal" at bounding box center [685, 280] width 6 height 9
click at [750, 165] on div "Filter the report on a dimension locale Edit Segmentation Select all data avail…" at bounding box center [784, 372] width 1568 height 744
